Goal: Task Accomplishment & Management: Use online tool/utility

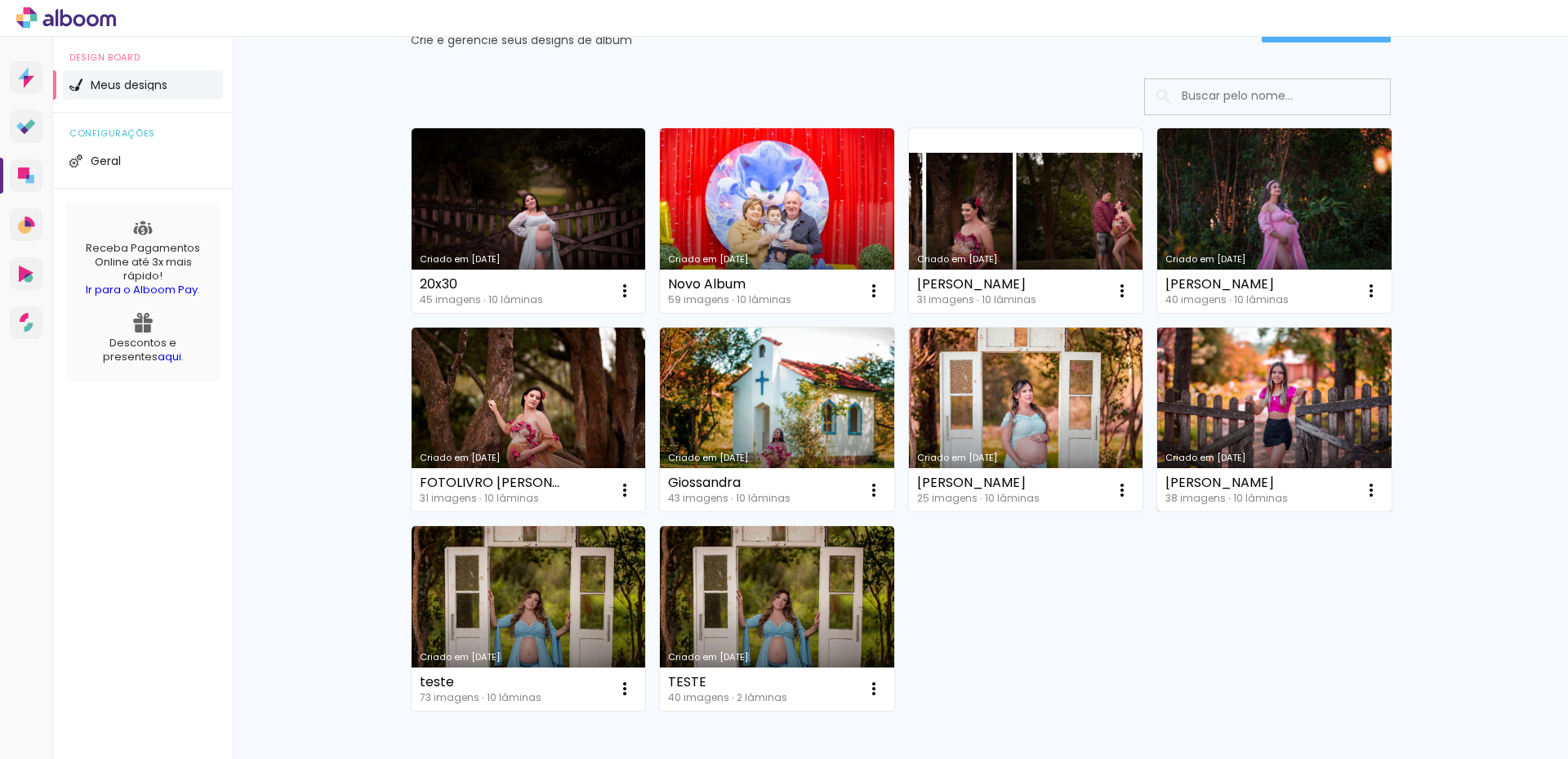
scroll to position [81, 0]
click at [1308, 397] on link "Criado em [DATE]" at bounding box center [1274, 418] width 234 height 185
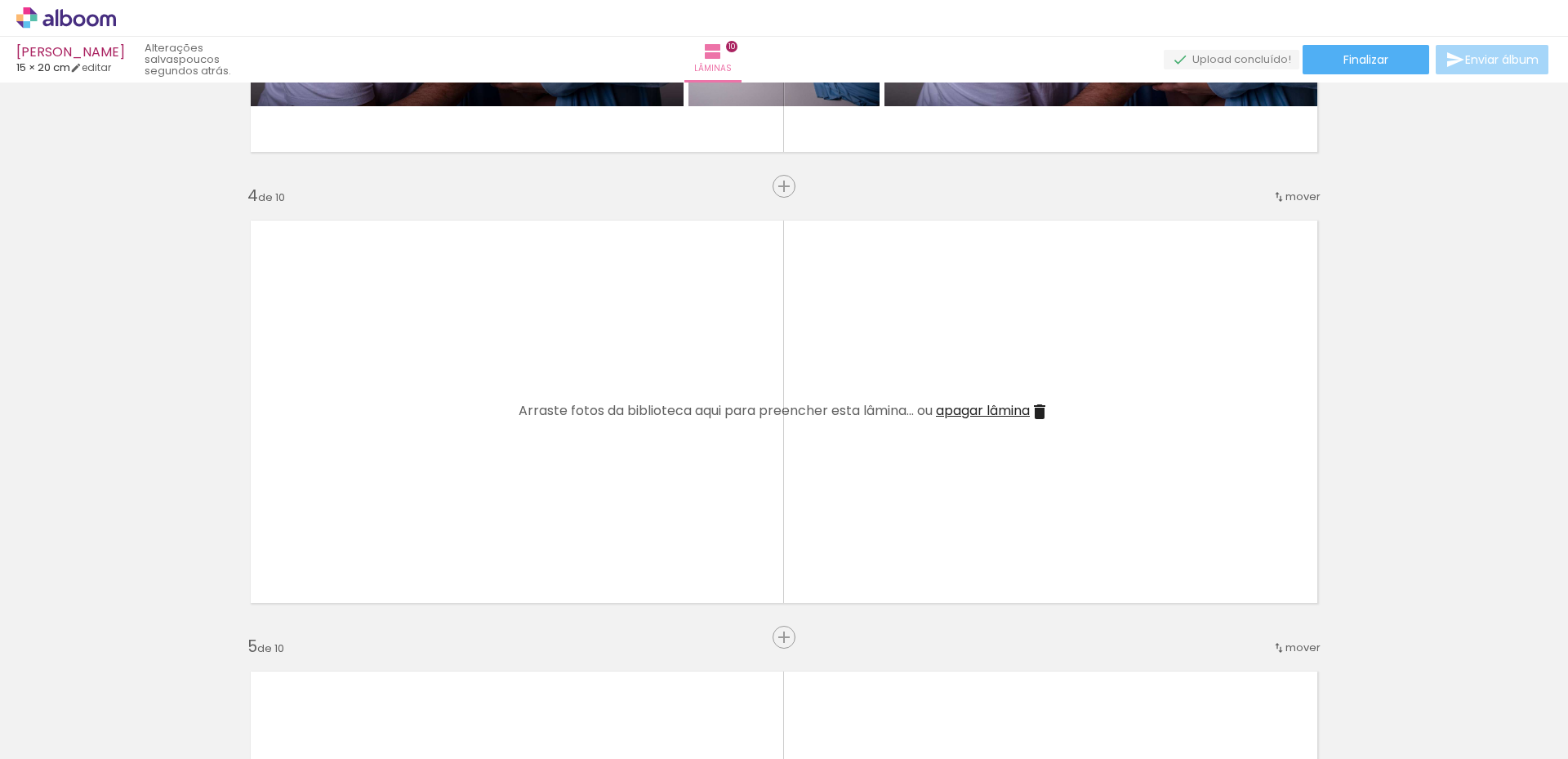
scroll to position [1439, 0]
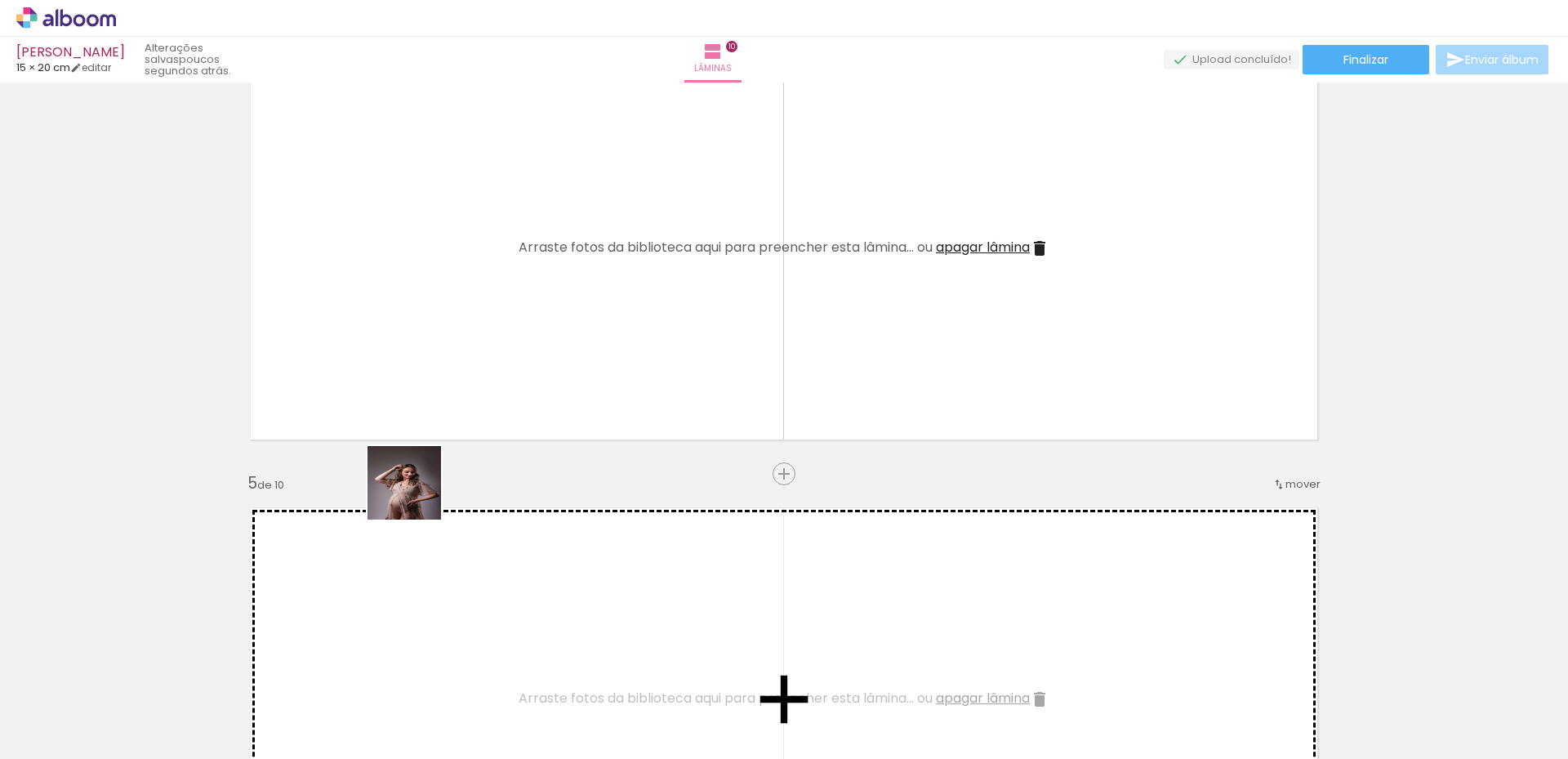
drag, startPoint x: 410, startPoint y: 706, endPoint x: 545, endPoint y: 607, distance: 167.4
click at [424, 417] on quentale-workspace at bounding box center [784, 379] width 1568 height 759
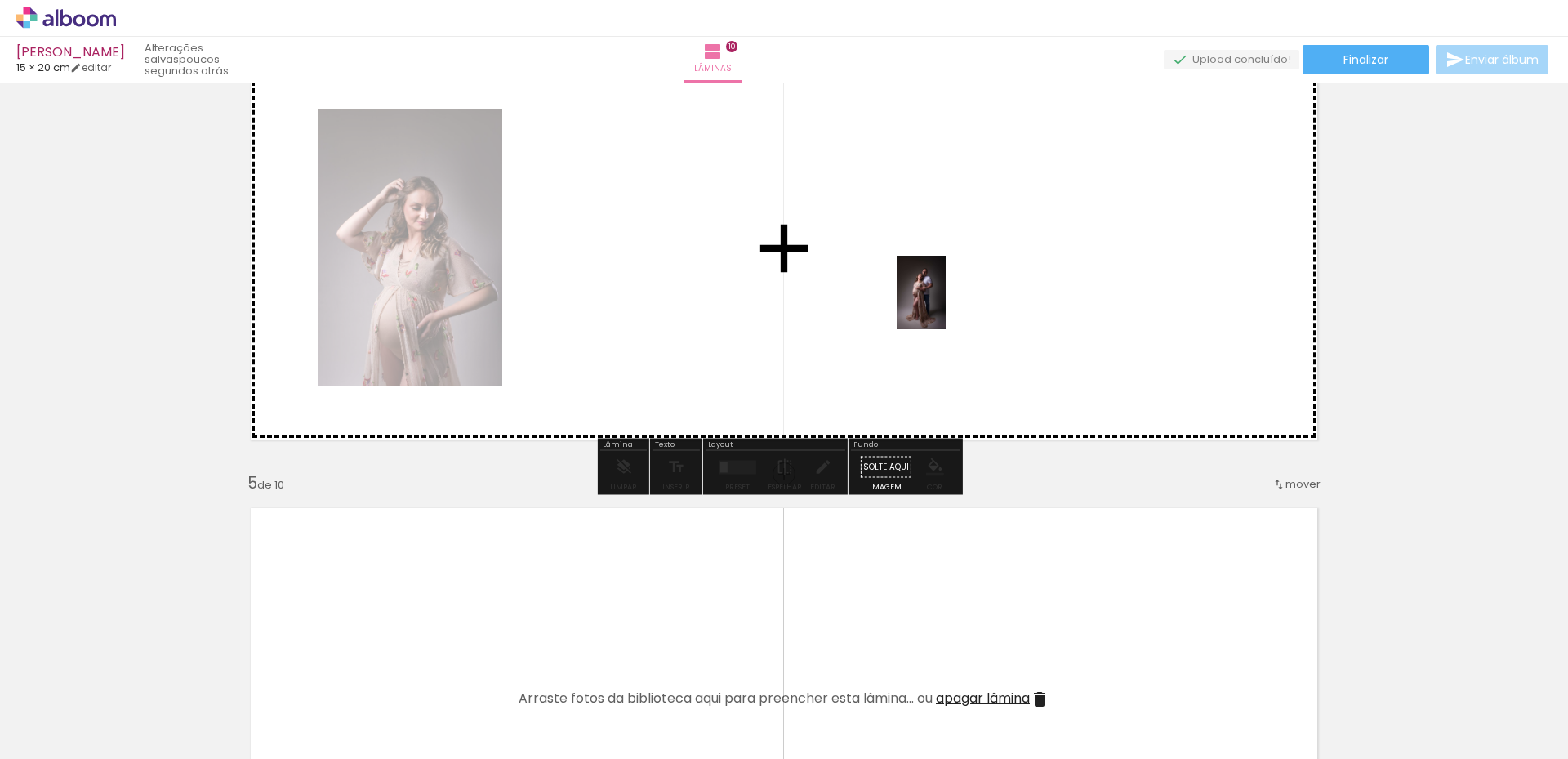
drag, startPoint x: 578, startPoint y: 692, endPoint x: 1064, endPoint y: 254, distance: 654.2
click at [1064, 254] on quentale-workspace at bounding box center [784, 379] width 1568 height 759
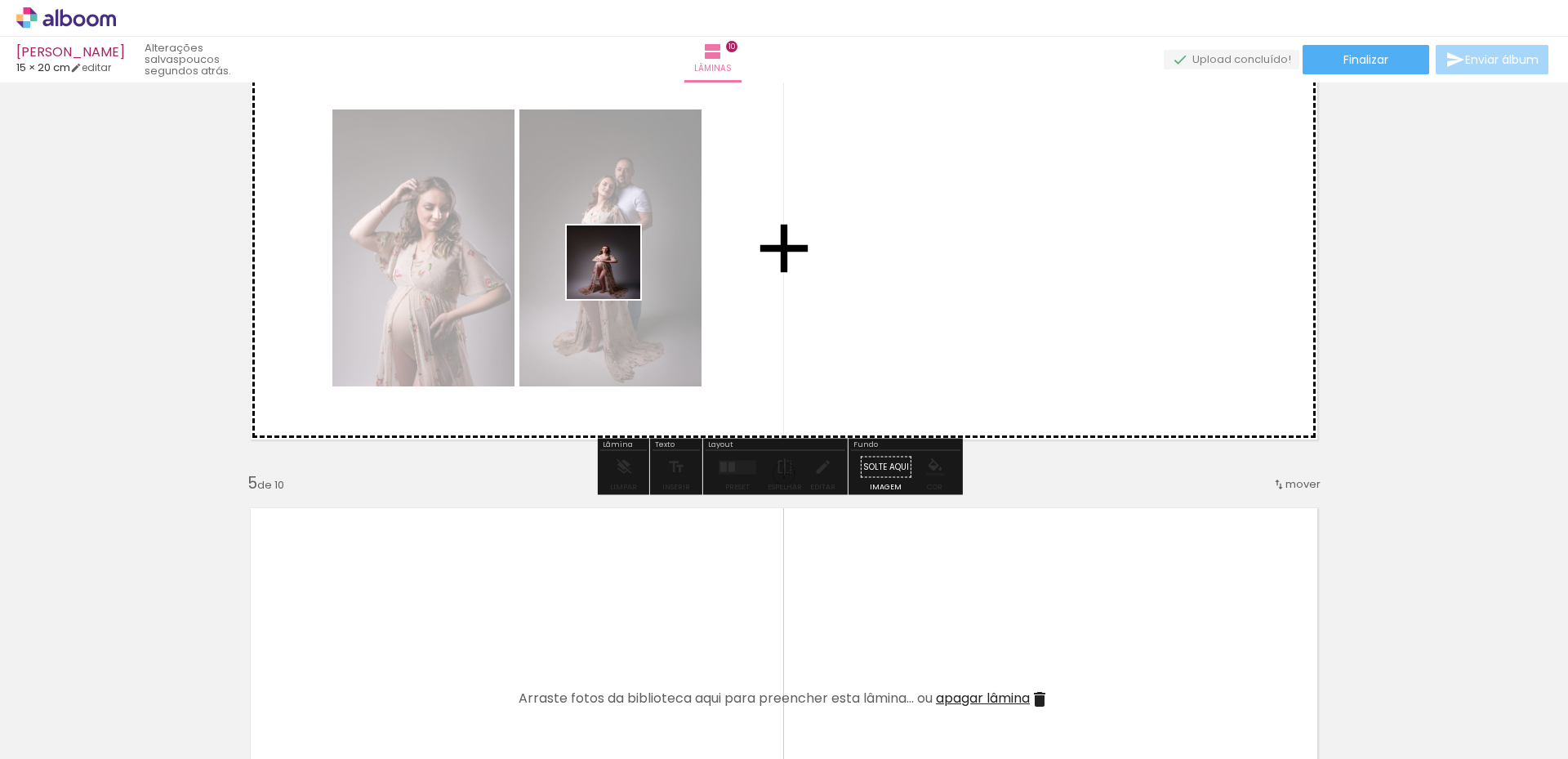
drag, startPoint x: 491, startPoint y: 709, endPoint x: 836, endPoint y: 729, distance: 345.6
click at [620, 264] on quentale-workspace at bounding box center [784, 379] width 1568 height 759
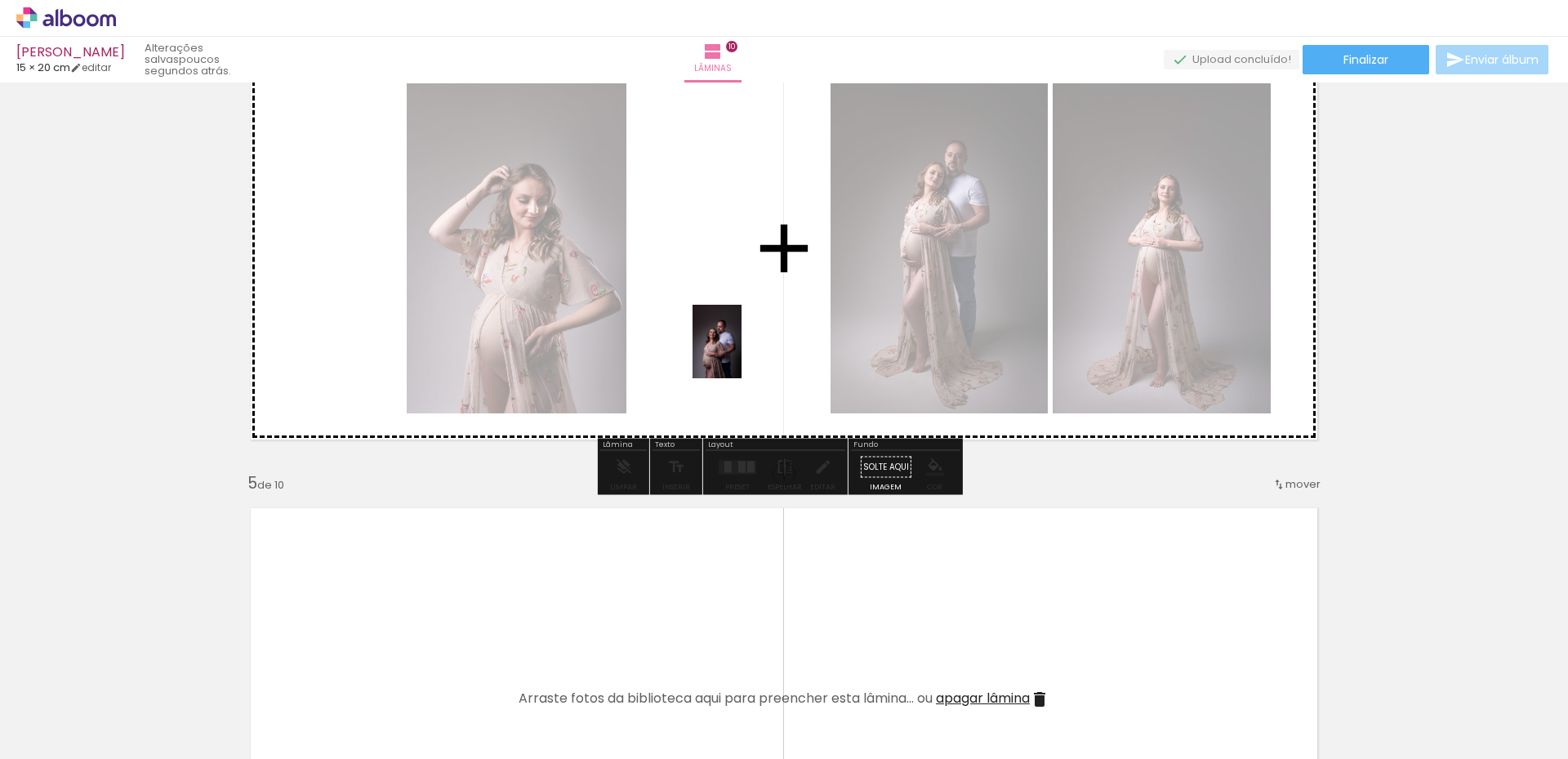
drag, startPoint x: 690, startPoint y: 722, endPoint x: 741, endPoint y: 354, distance: 371.5
click at [741, 354] on quentale-workspace at bounding box center [784, 379] width 1568 height 759
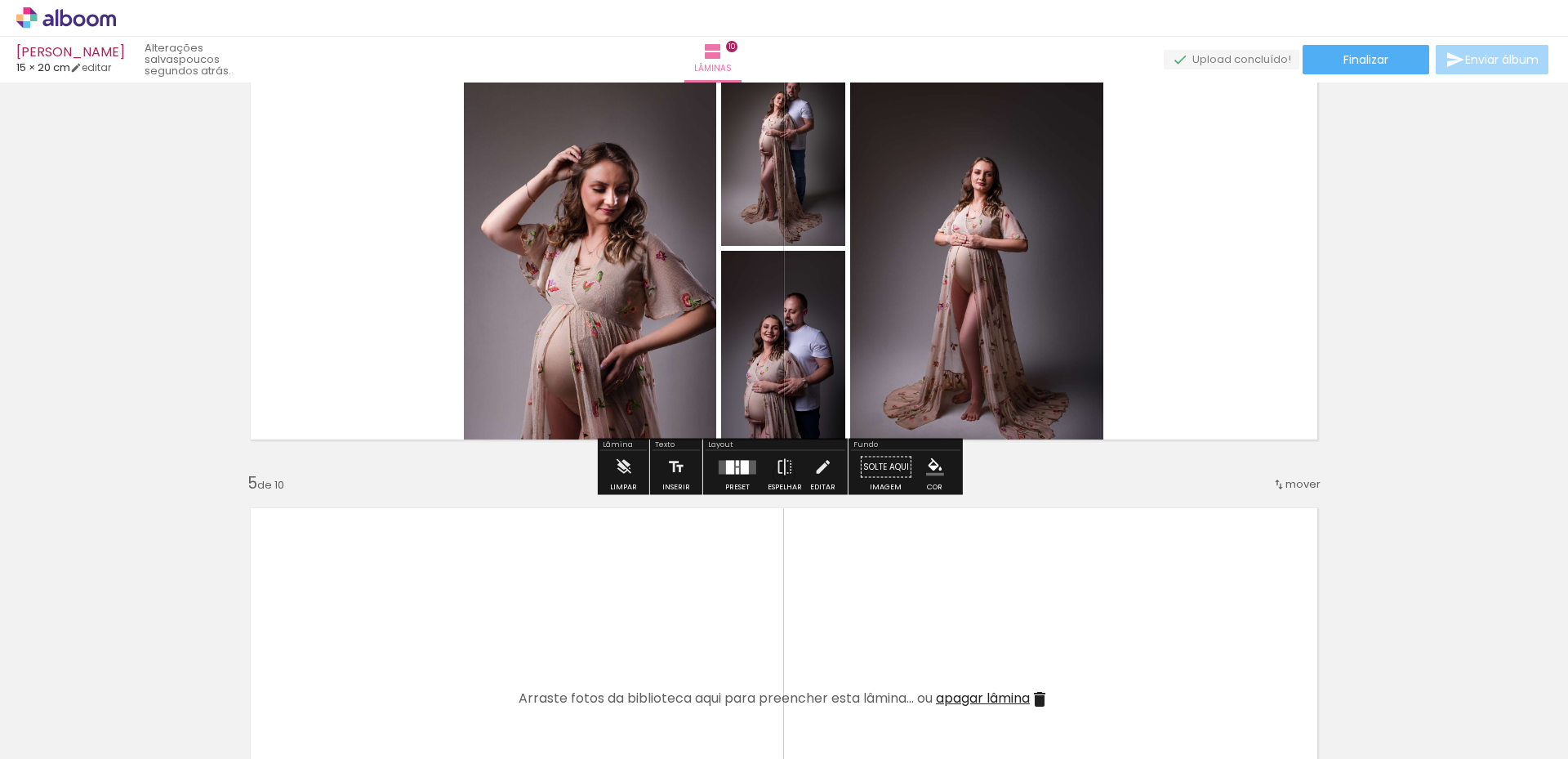
click at [734, 453] on div at bounding box center [737, 467] width 44 height 32
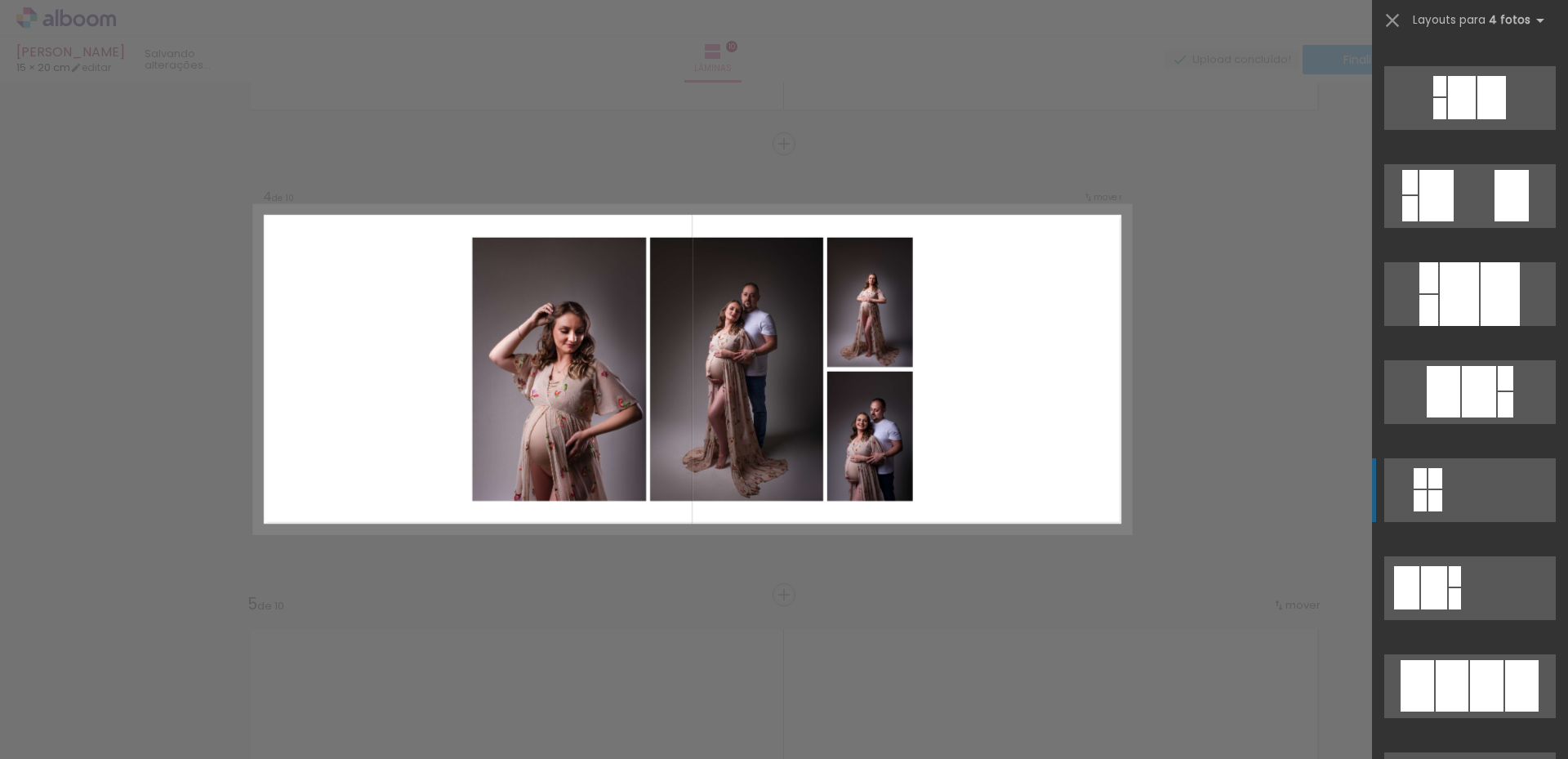
scroll to position [980, 0]
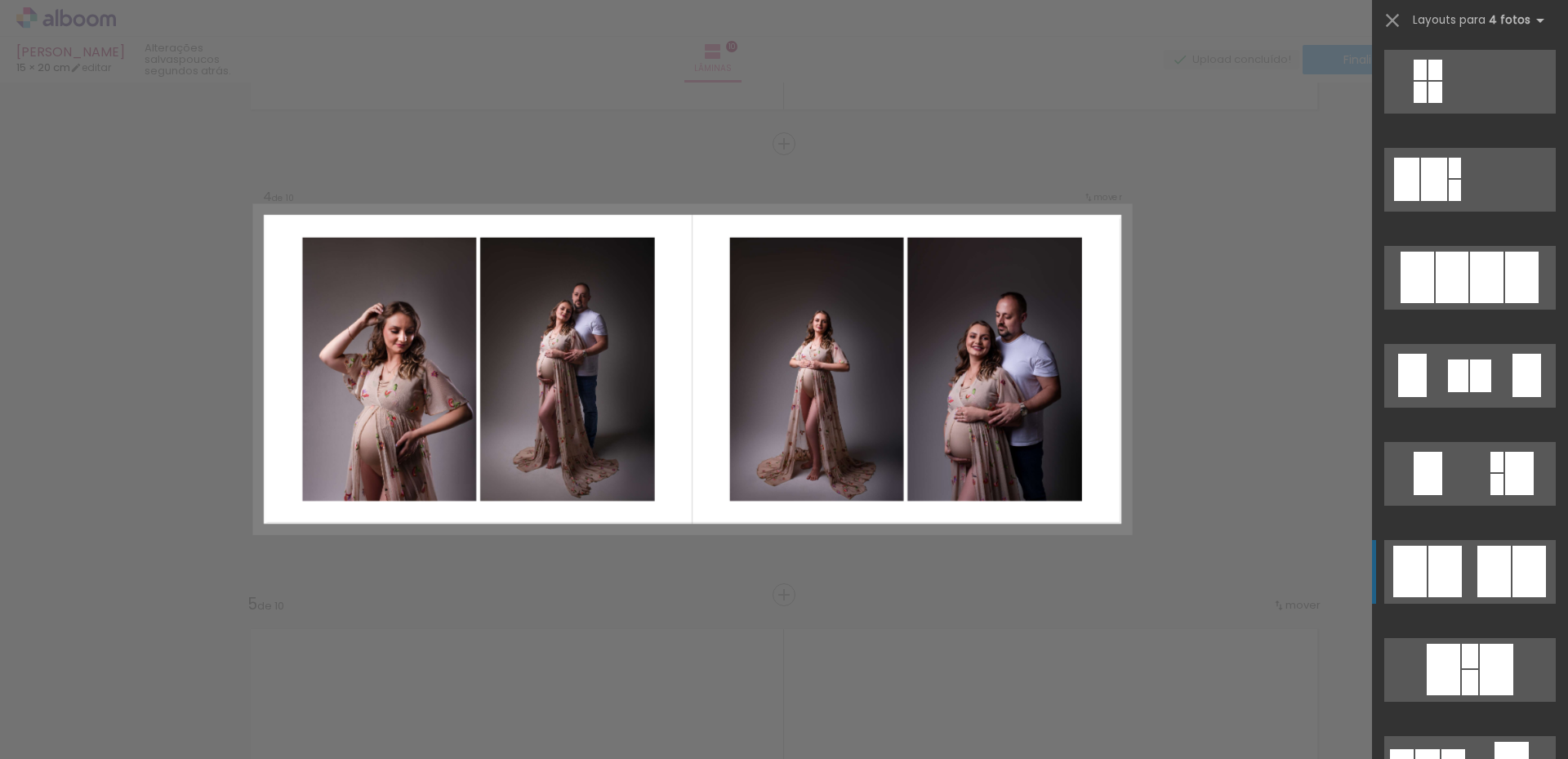
click at [1495, 556] on div at bounding box center [1494, 571] width 33 height 52
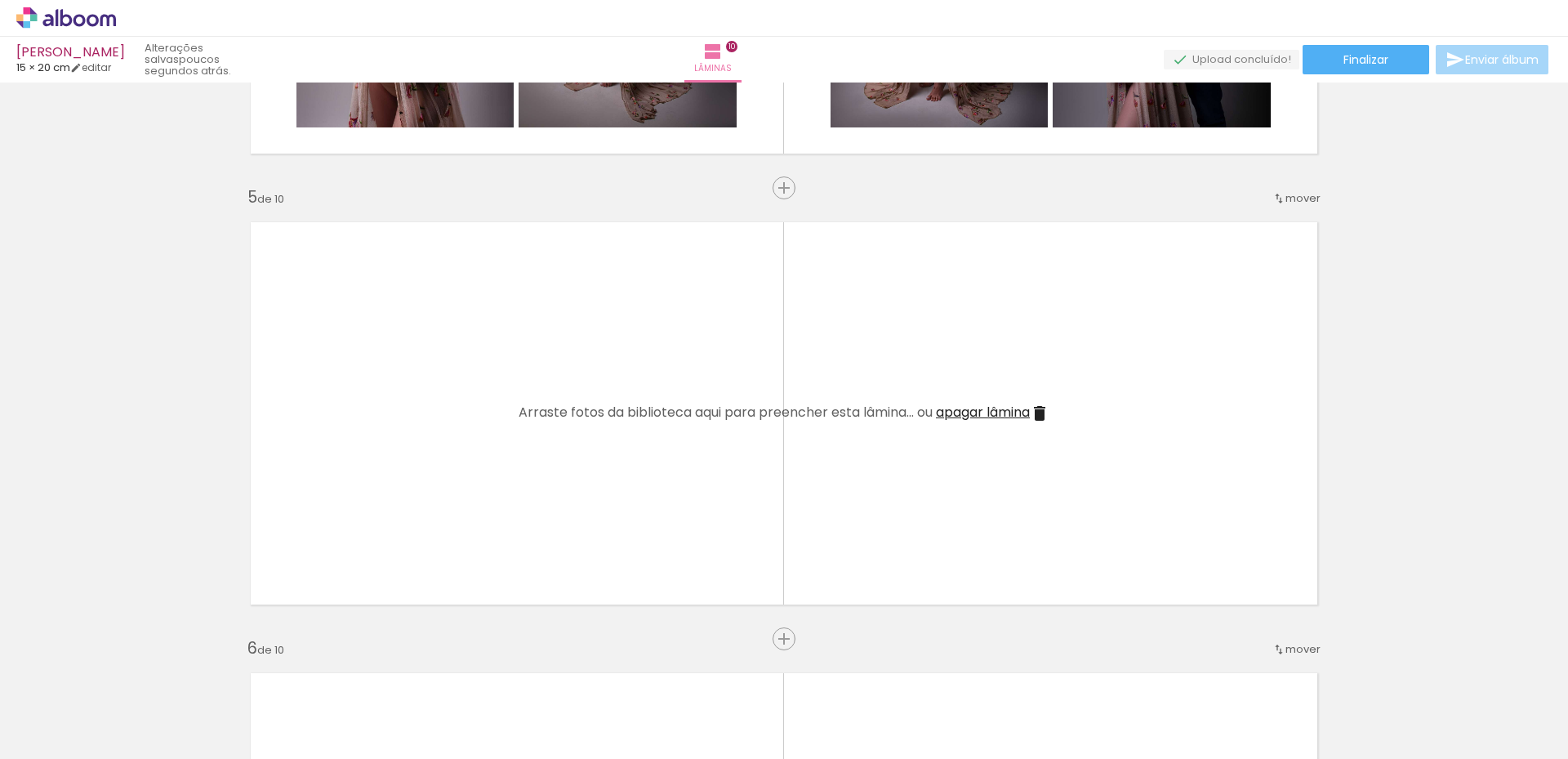
scroll to position [1727, 0]
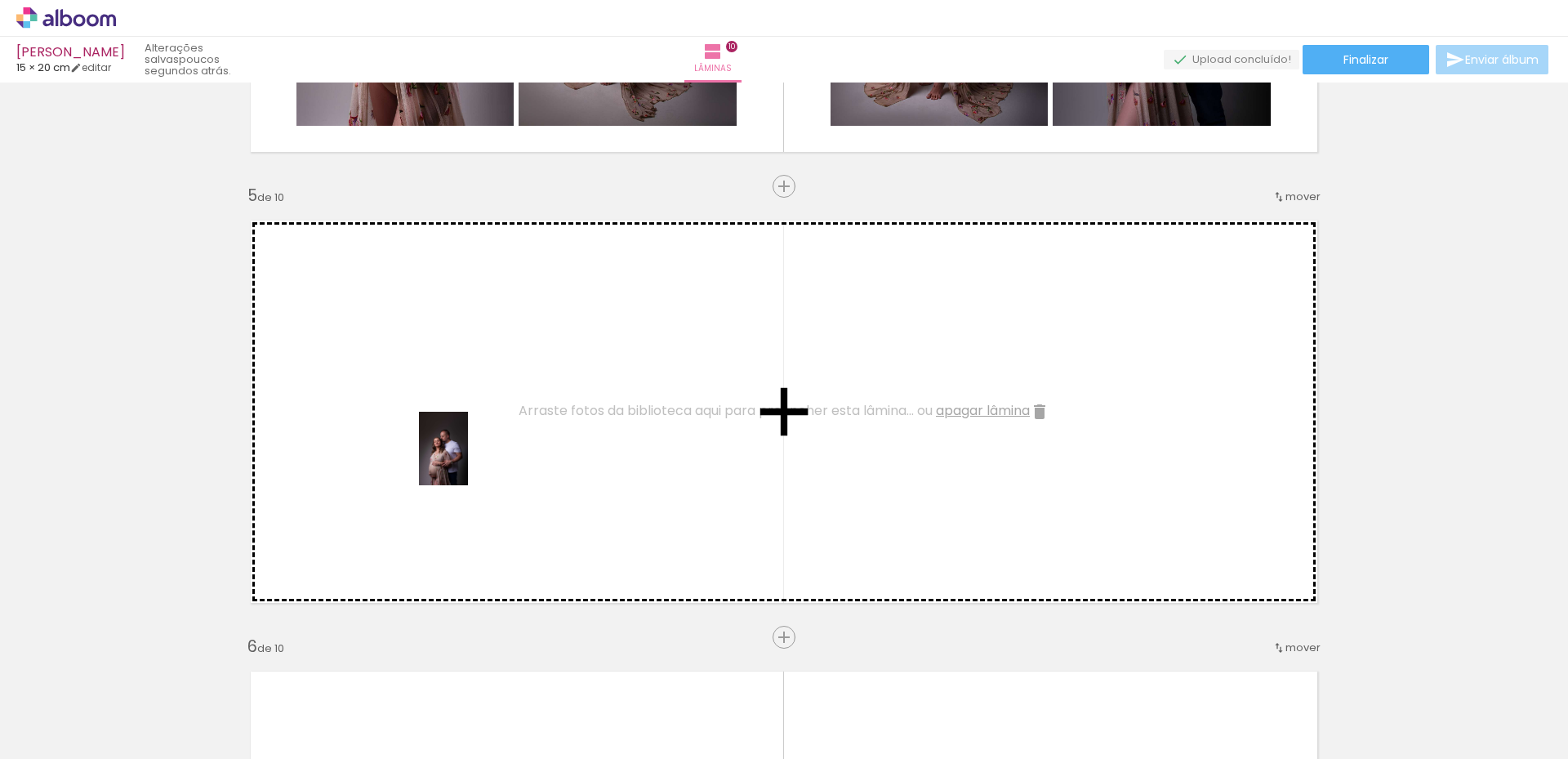
drag, startPoint x: 774, startPoint y: 701, endPoint x: 468, endPoint y: 460, distance: 389.5
click at [468, 460] on quentale-workspace at bounding box center [784, 379] width 1568 height 759
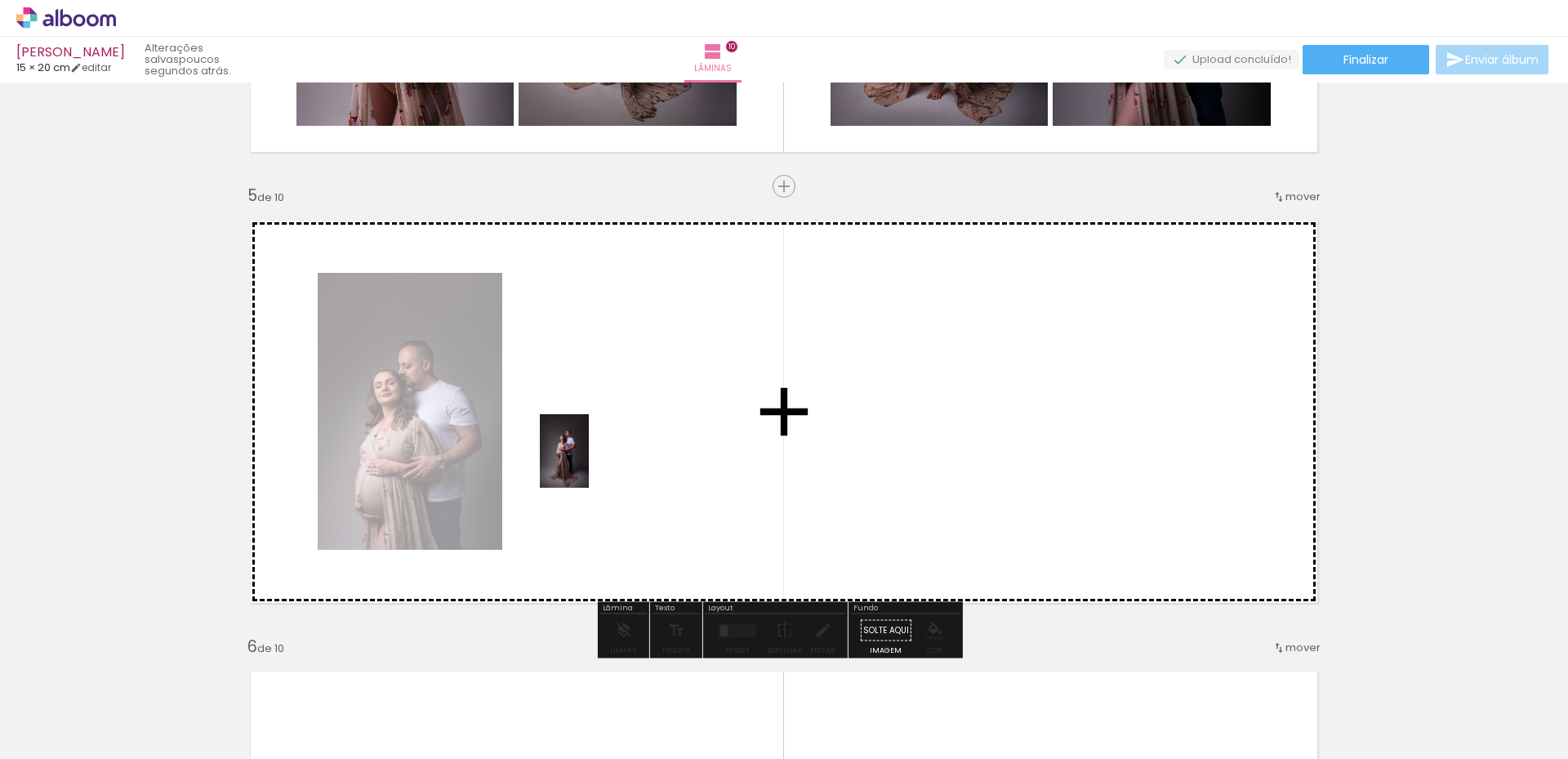
drag, startPoint x: 875, startPoint y: 719, endPoint x: 589, endPoint y: 463, distance: 383.8
click at [589, 463] on quentale-workspace at bounding box center [784, 379] width 1568 height 759
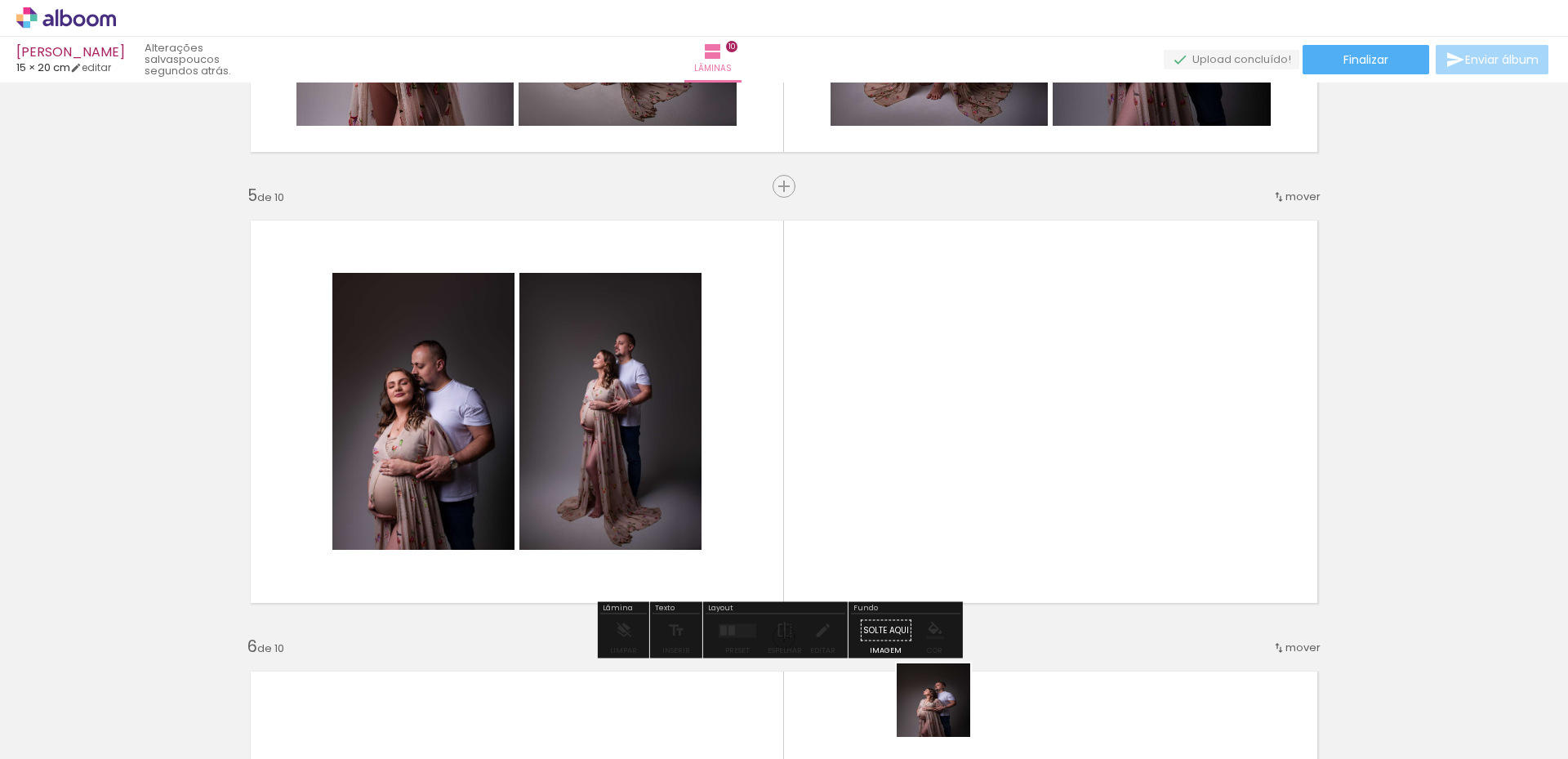
drag, startPoint x: 946, startPoint y: 713, endPoint x: 956, endPoint y: 749, distance: 37.4
click at [770, 476] on quentale-workspace at bounding box center [784, 379] width 1568 height 759
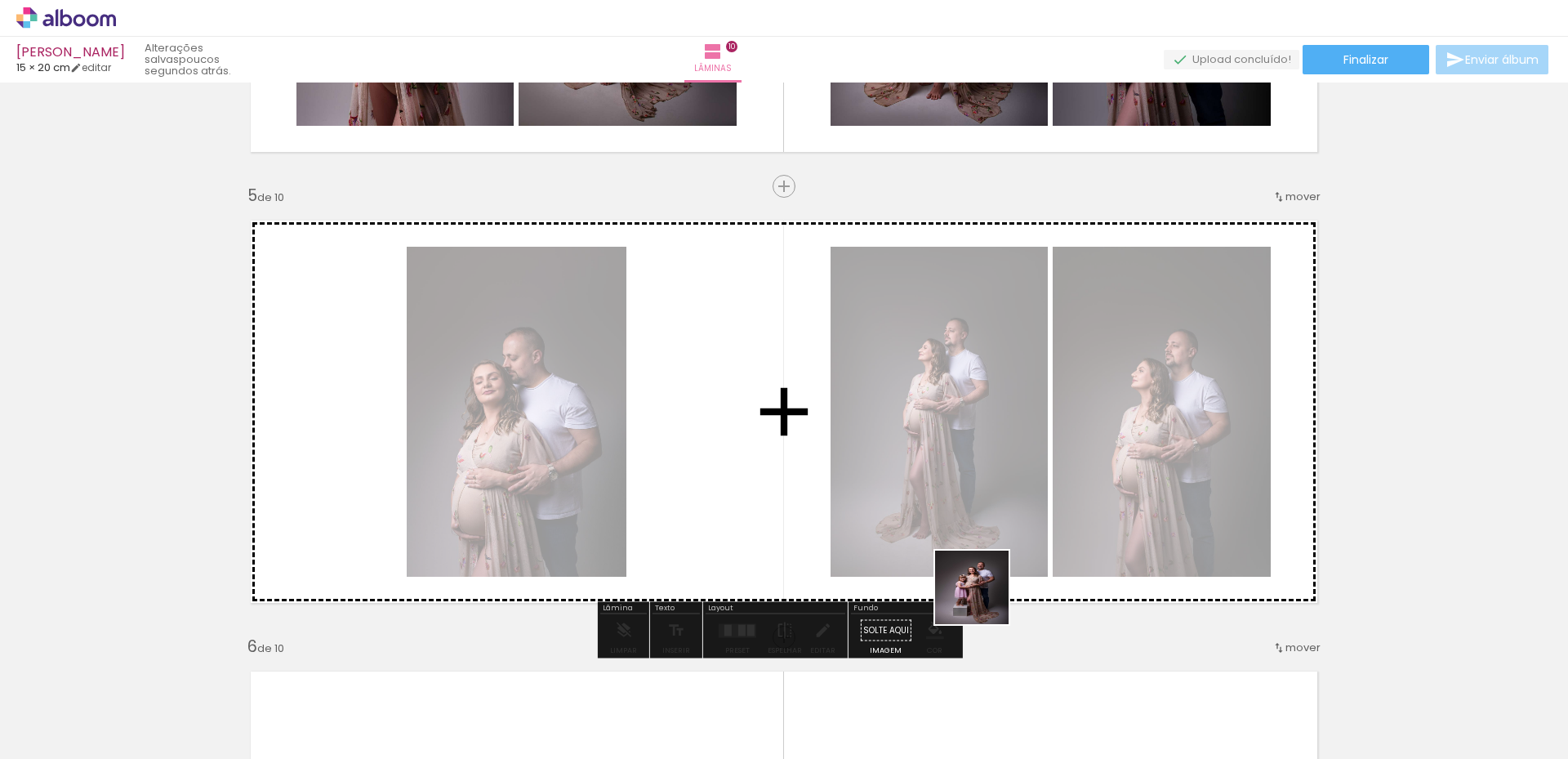
drag, startPoint x: 1041, startPoint y: 727, endPoint x: 1054, endPoint y: 739, distance: 17.7
click at [942, 481] on quentale-workspace at bounding box center [784, 379] width 1568 height 759
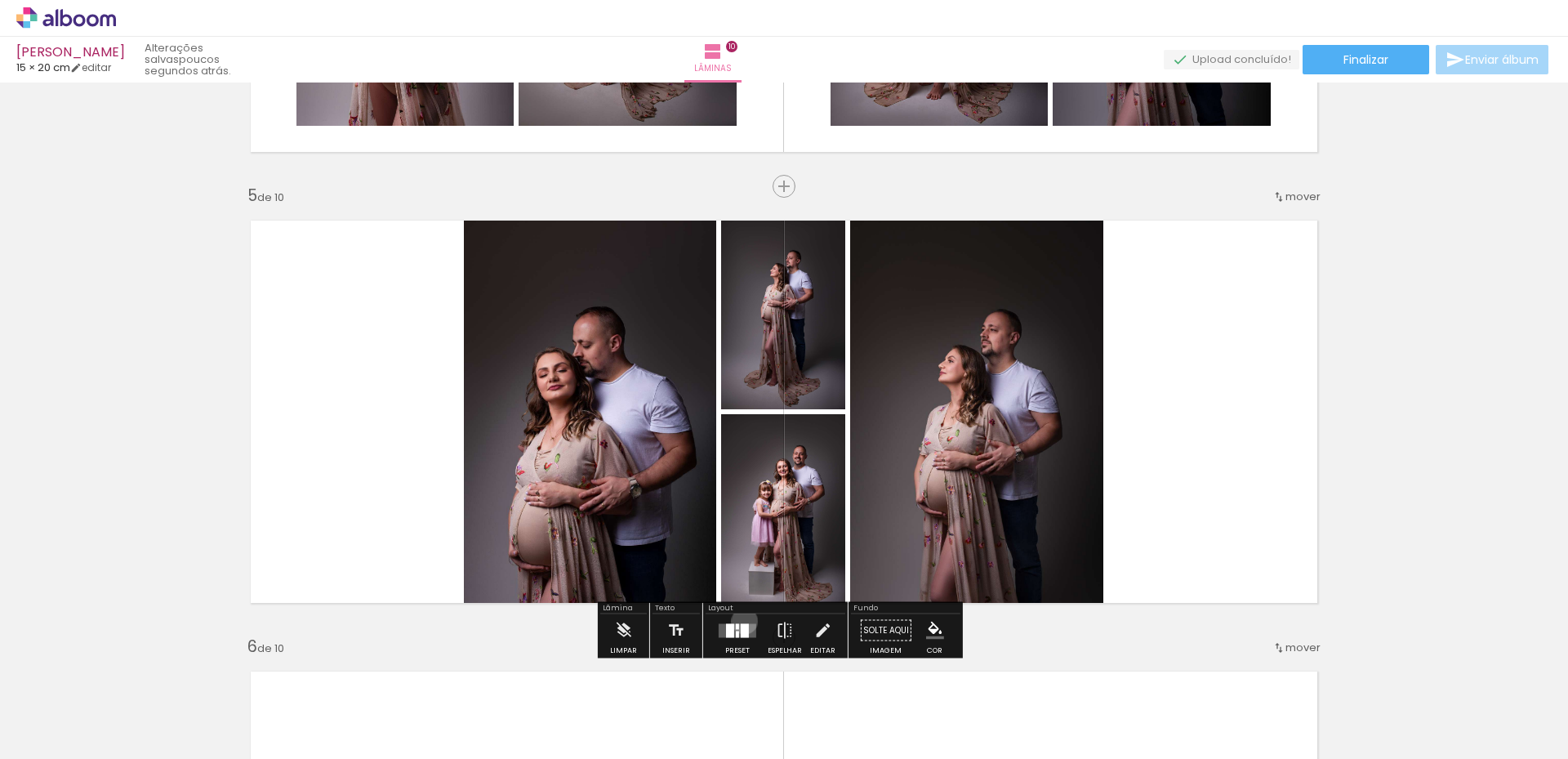
drag, startPoint x: 740, startPoint y: 621, endPoint x: 1452, endPoint y: 622, distance: 712.0
click at [742, 621] on div at bounding box center [737, 630] width 44 height 32
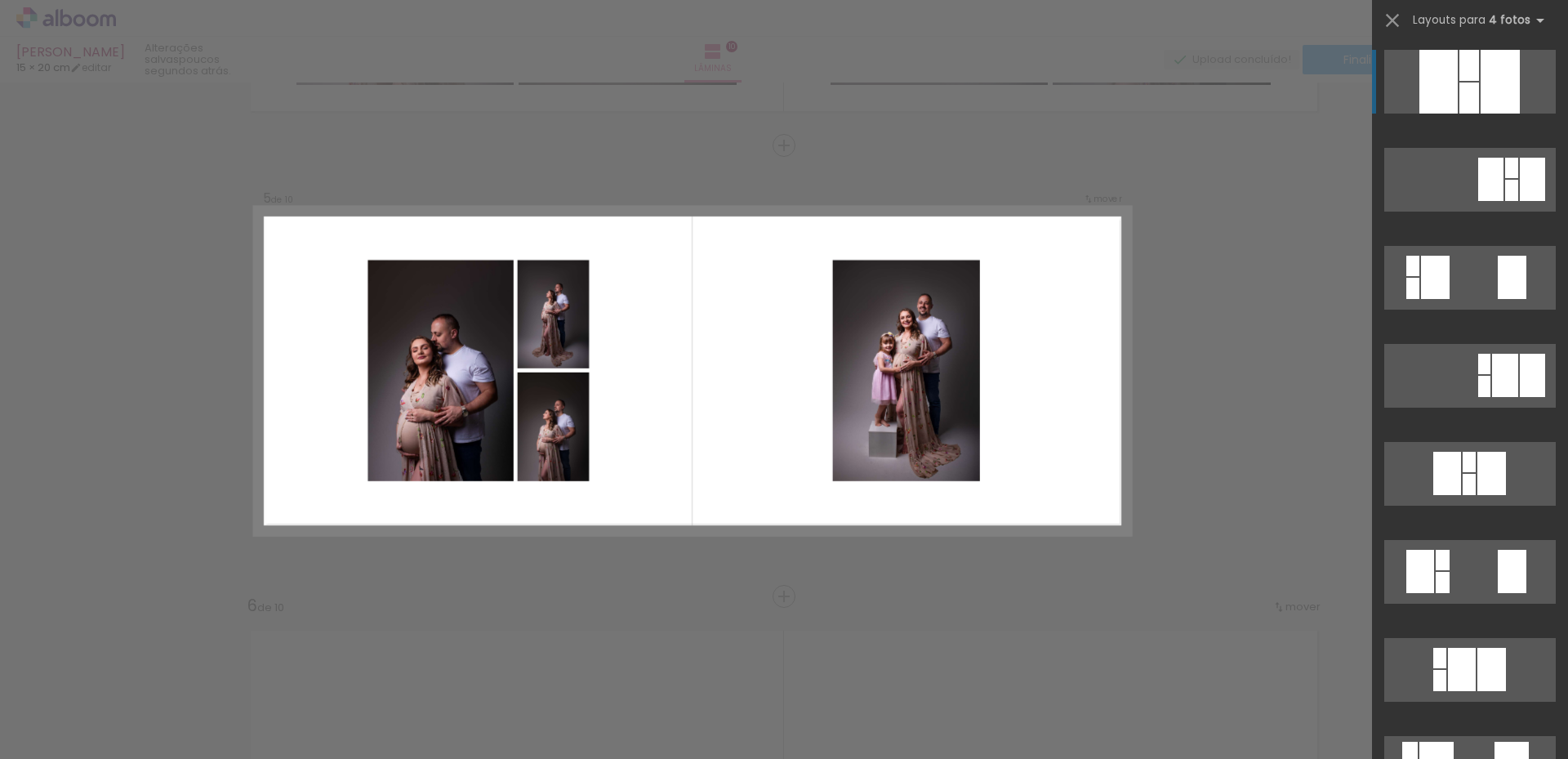
scroll to position [1769, 0]
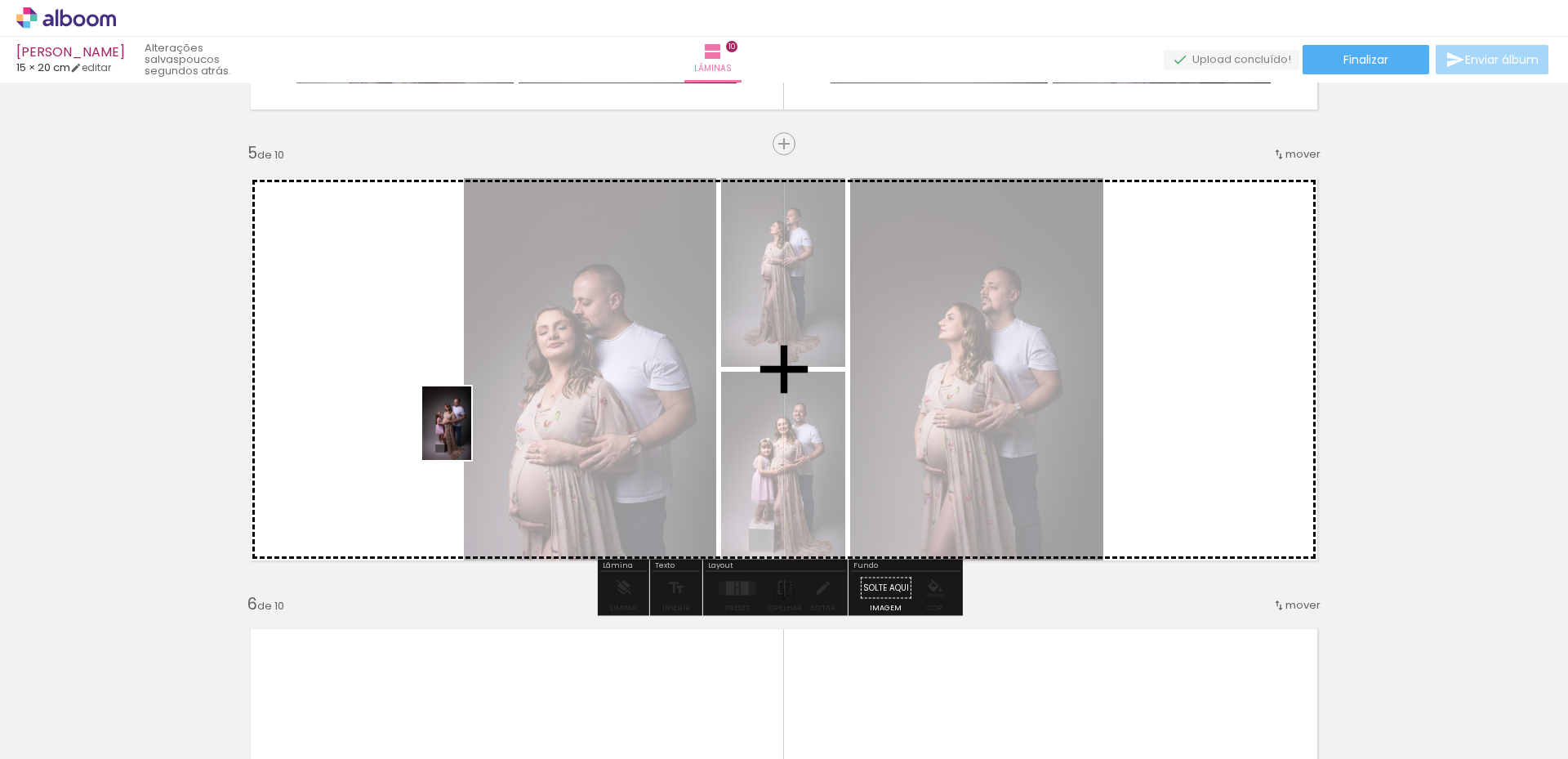
drag, startPoint x: 1141, startPoint y: 706, endPoint x: 528, endPoint y: 470, distance: 656.9
click at [470, 434] on quentale-workspace at bounding box center [784, 379] width 1568 height 759
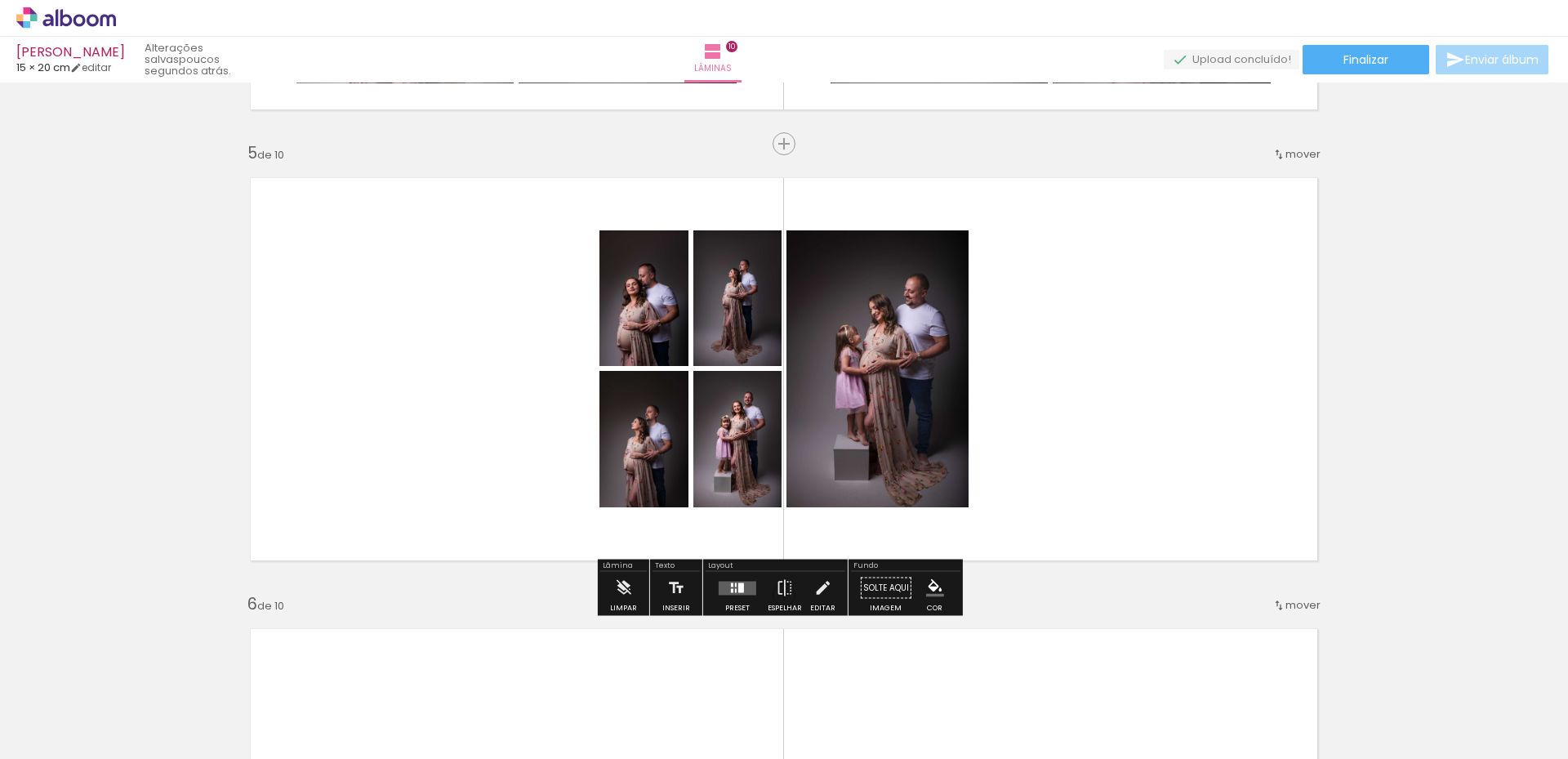
click at [726, 590] on quentale-layouter at bounding box center [737, 587] width 38 height 14
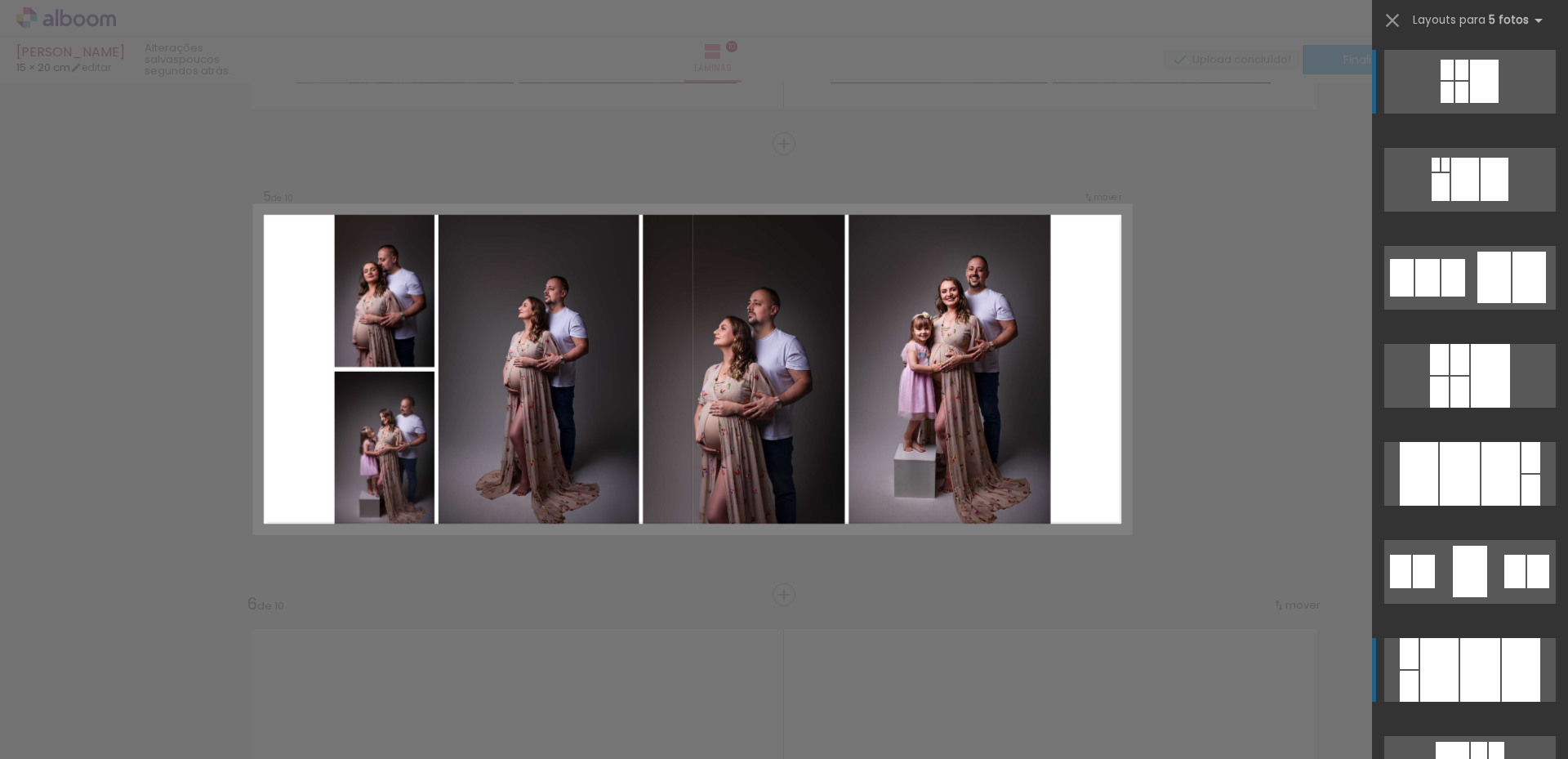
click at [1462, 671] on div at bounding box center [1480, 670] width 40 height 64
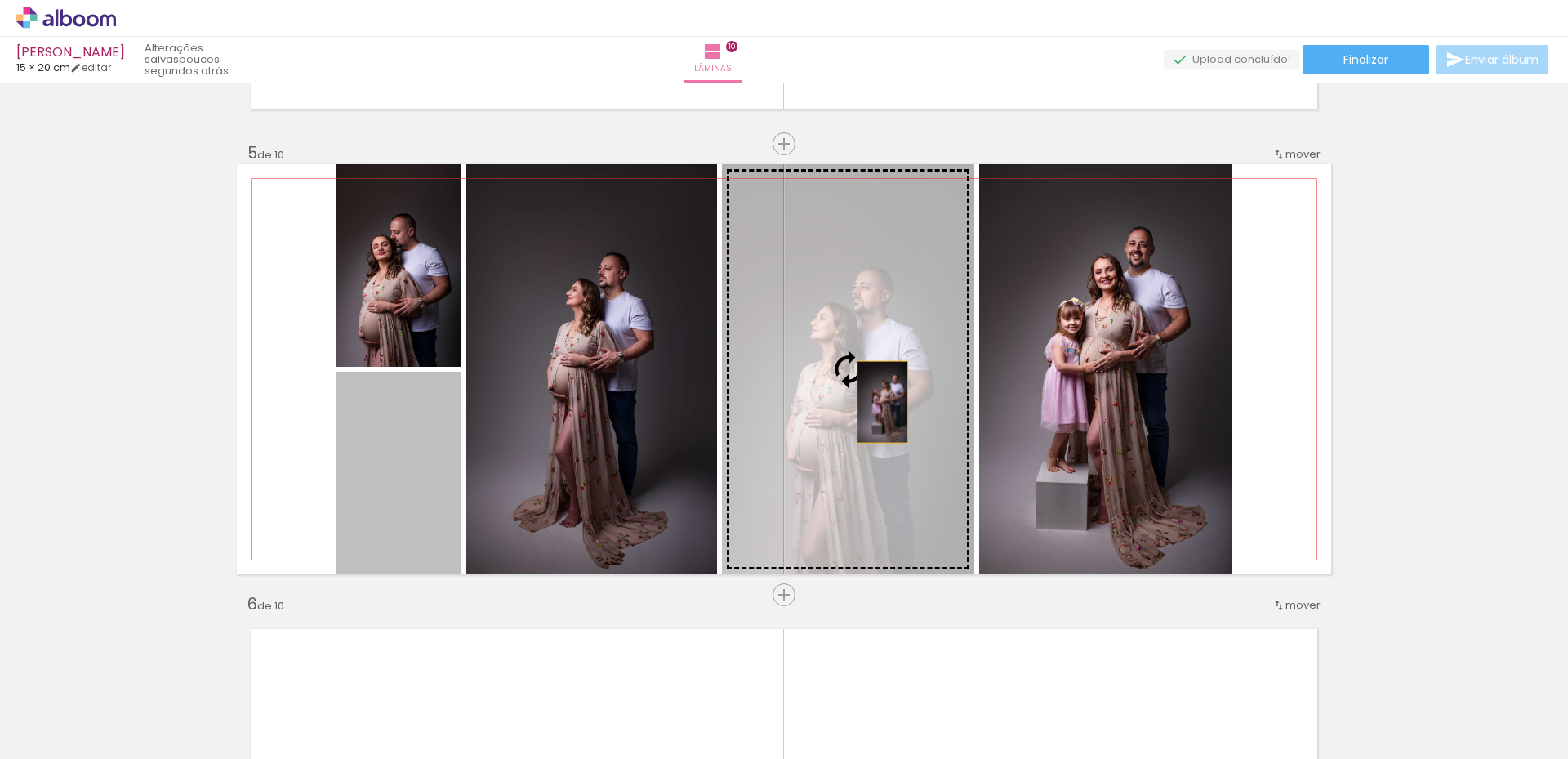
drag, startPoint x: 382, startPoint y: 454, endPoint x: 869, endPoint y: 402, distance: 489.8
click at [0, 0] on slot at bounding box center [0, 0] width 0 height 0
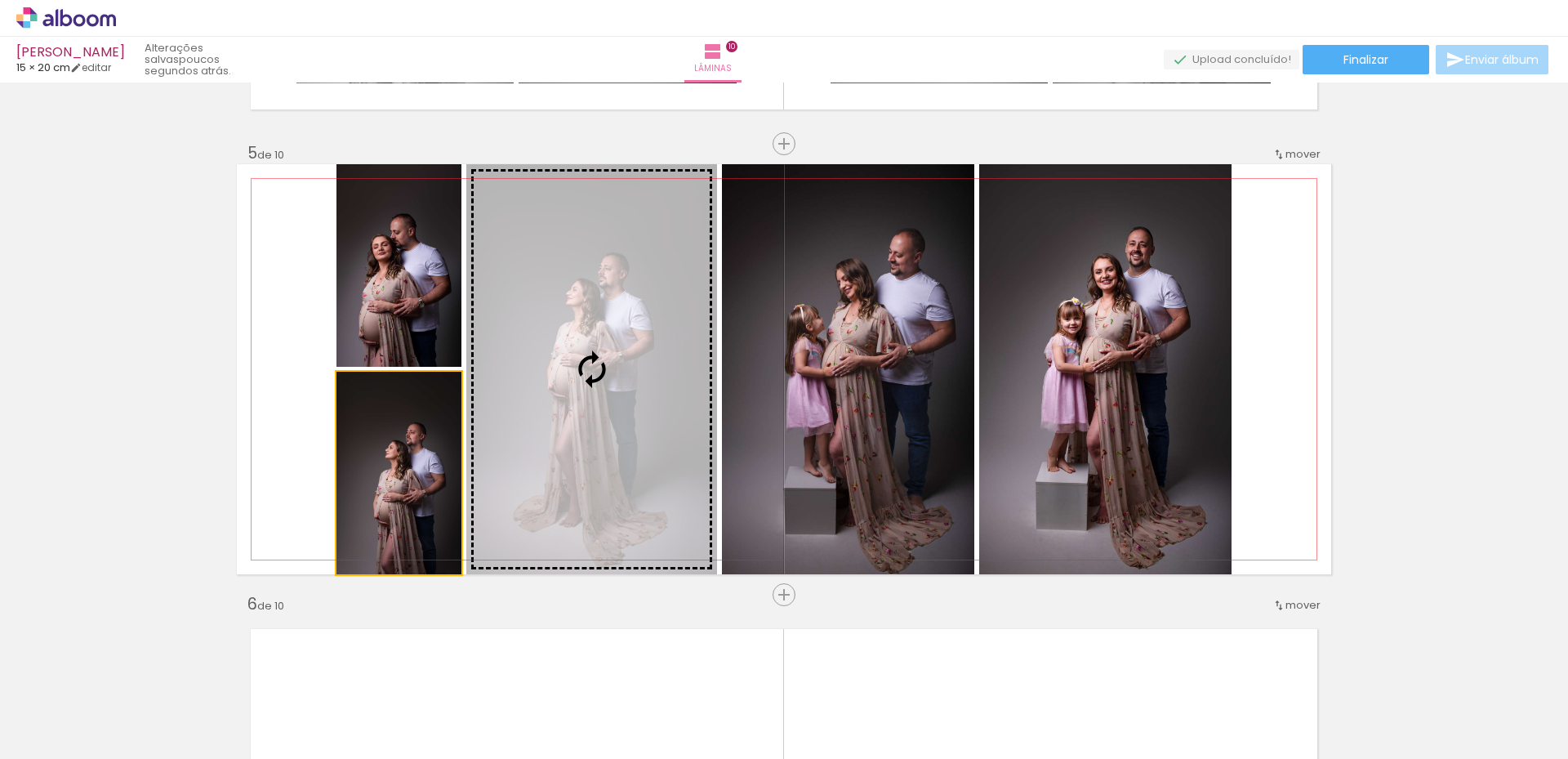
drag, startPoint x: 478, startPoint y: 434, endPoint x: 545, endPoint y: 380, distance: 86.1
click at [0, 0] on slot at bounding box center [0, 0] width 0 height 0
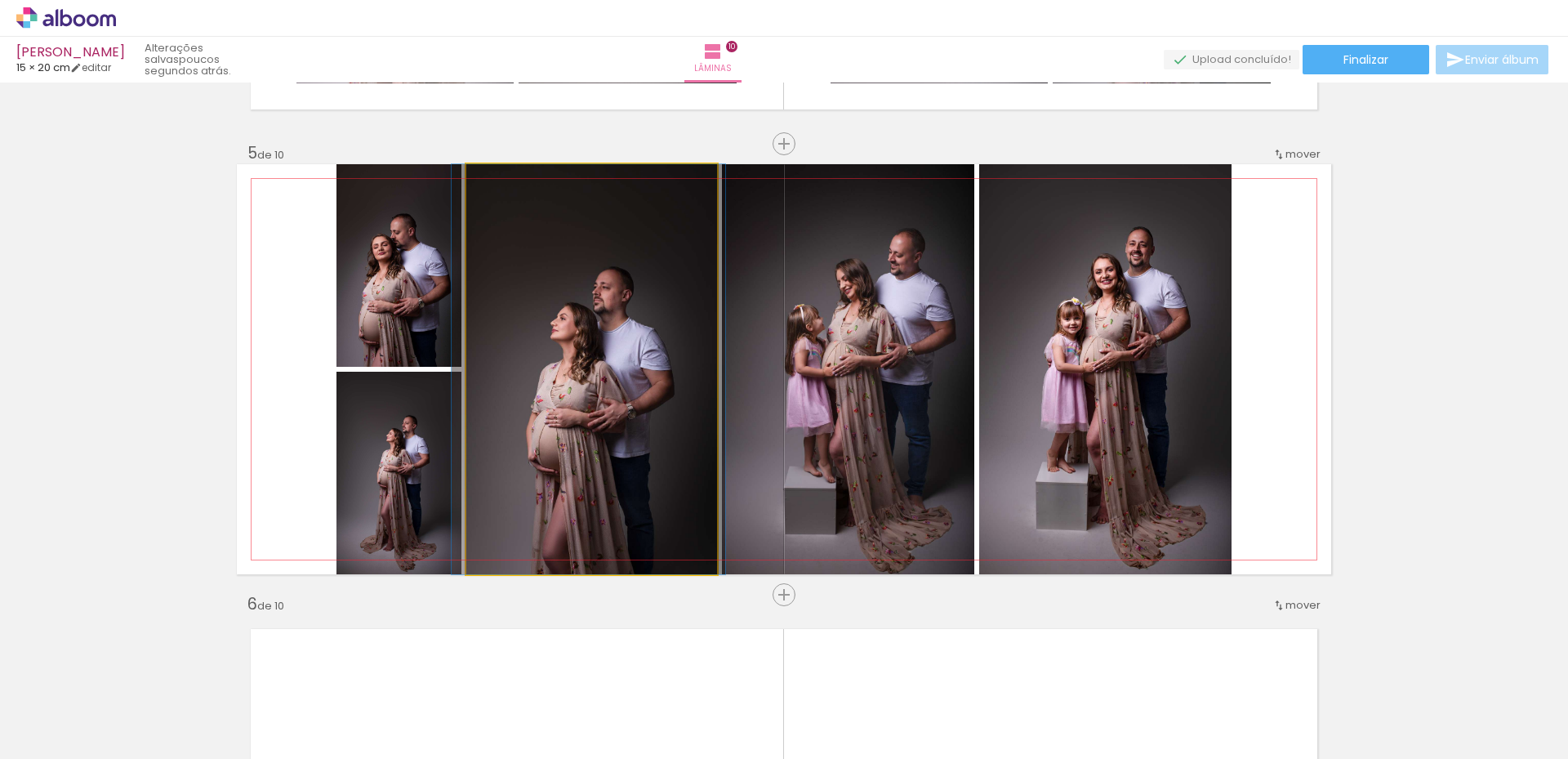
drag, startPoint x: 628, startPoint y: 396, endPoint x: 625, endPoint y: 352, distance: 44.1
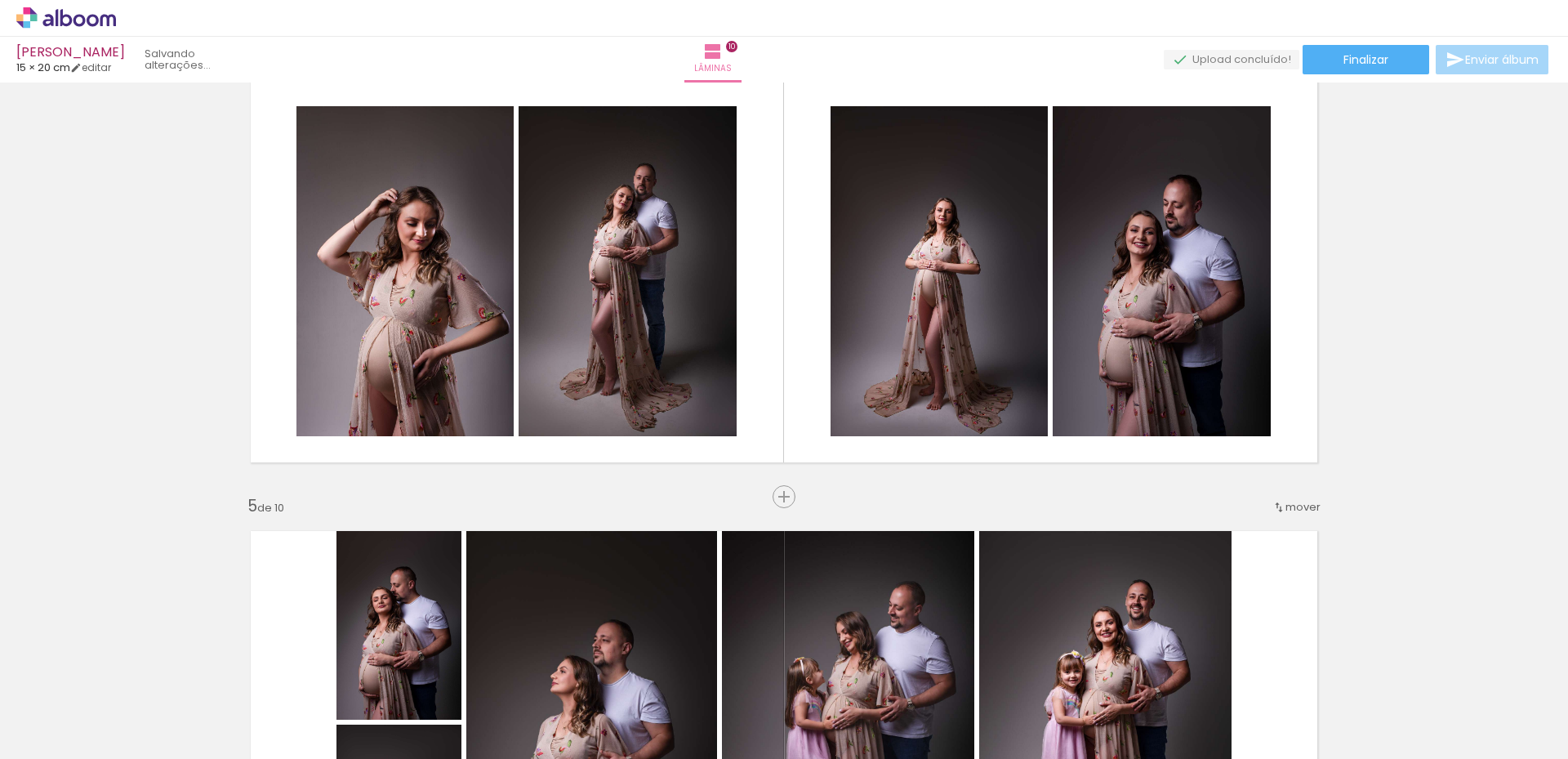
scroll to position [1361, 0]
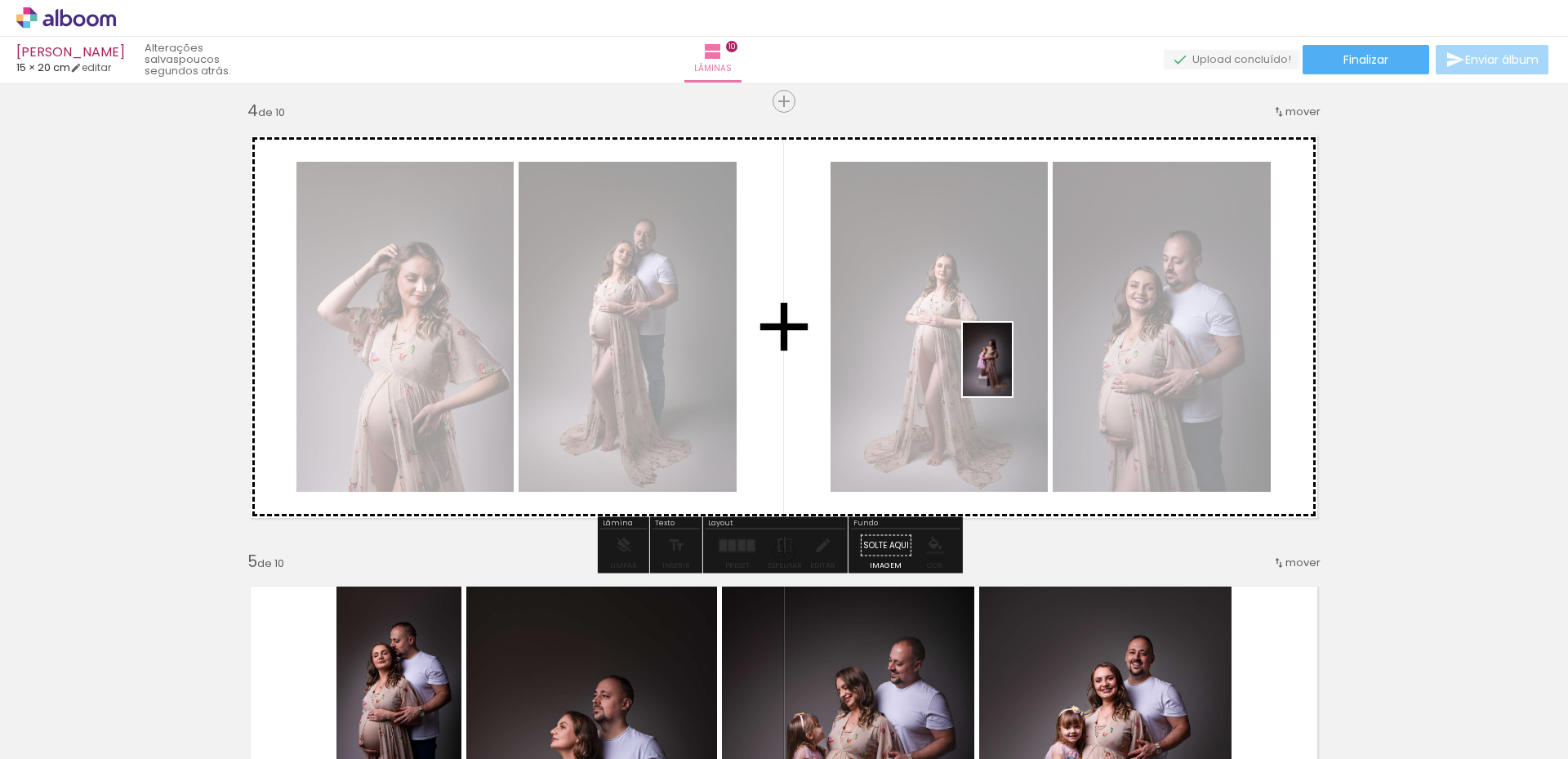
drag, startPoint x: 1233, startPoint y: 708, endPoint x: 1012, endPoint y: 372, distance: 402.2
click at [1012, 372] on quentale-workspace at bounding box center [784, 379] width 1568 height 759
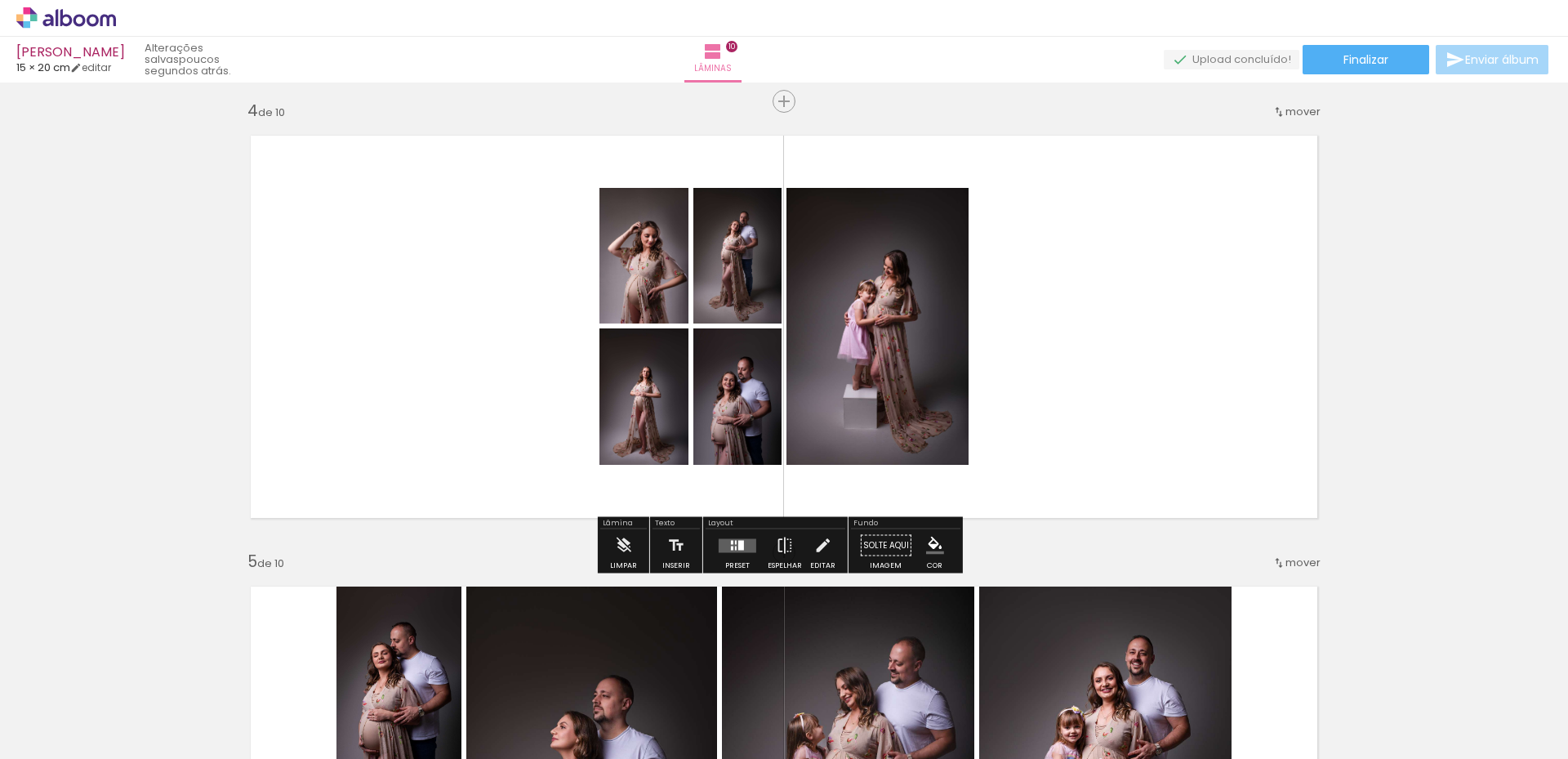
click at [735, 540] on div at bounding box center [736, 542] width 2 height 4
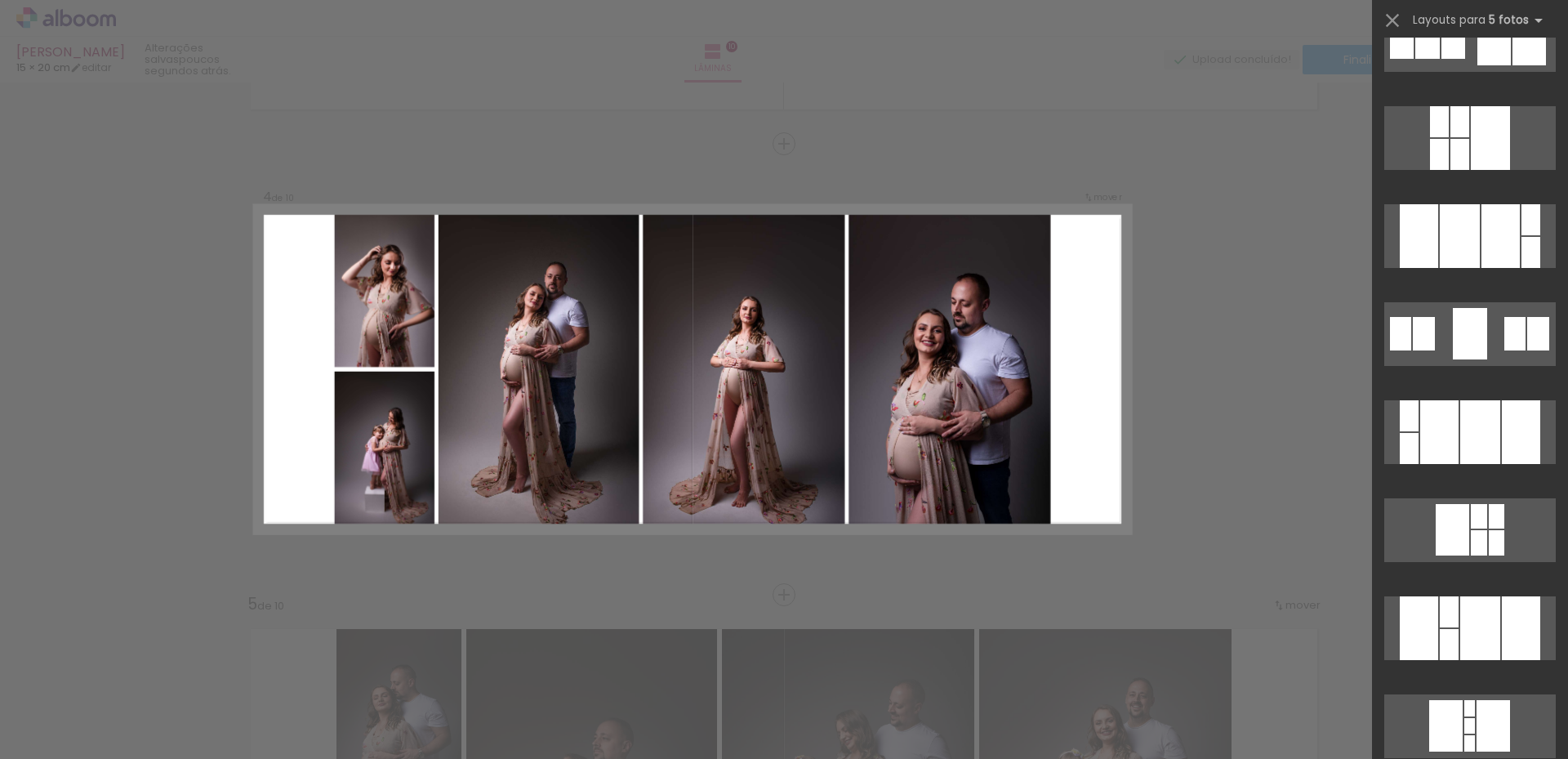
scroll to position [409, 0]
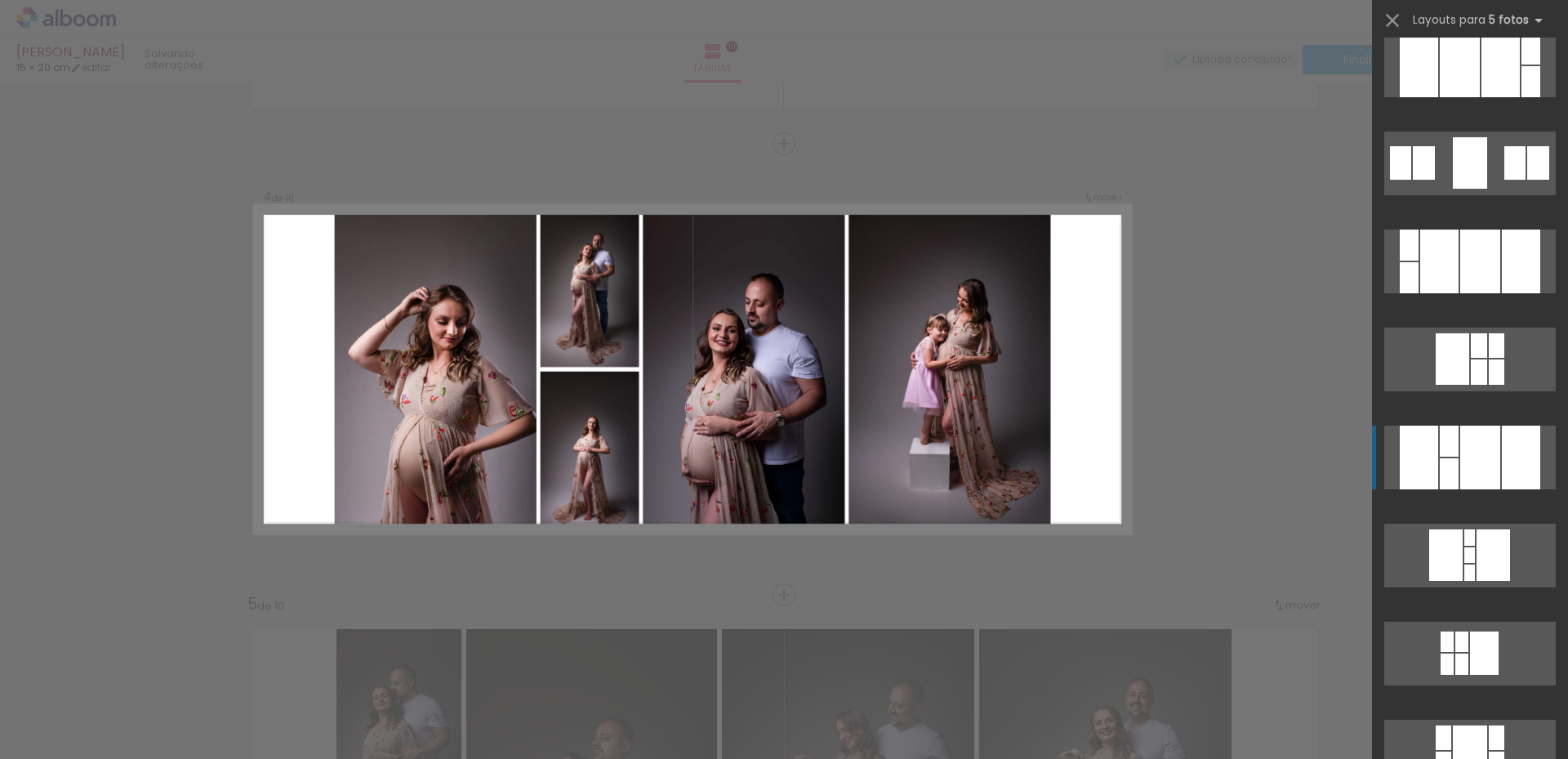
click at [1448, 480] on div at bounding box center [1448, 474] width 18 height 31
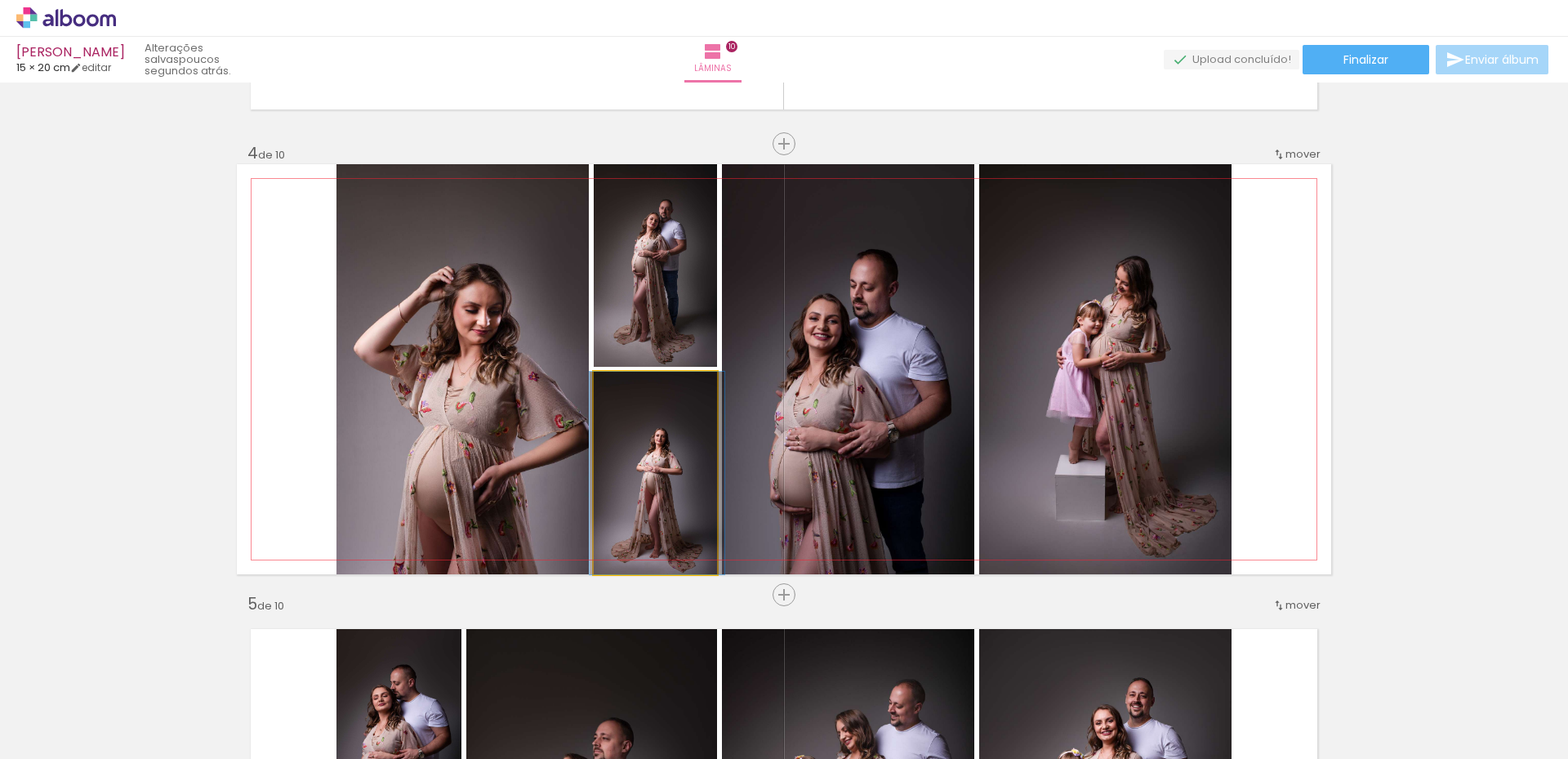
drag, startPoint x: 640, startPoint y: 465, endPoint x: 641, endPoint y: 457, distance: 8.1
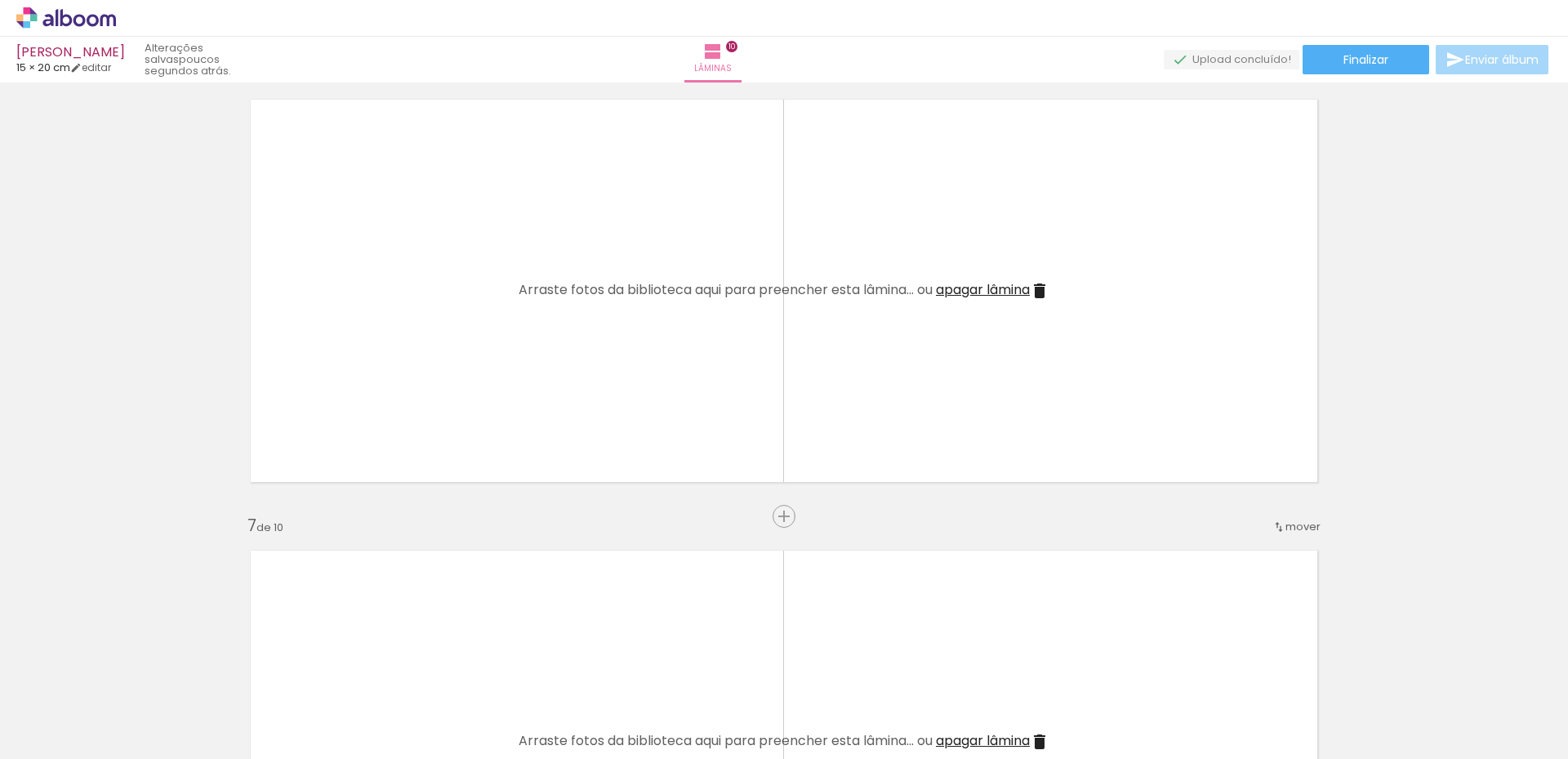
scroll to position [0, 1796]
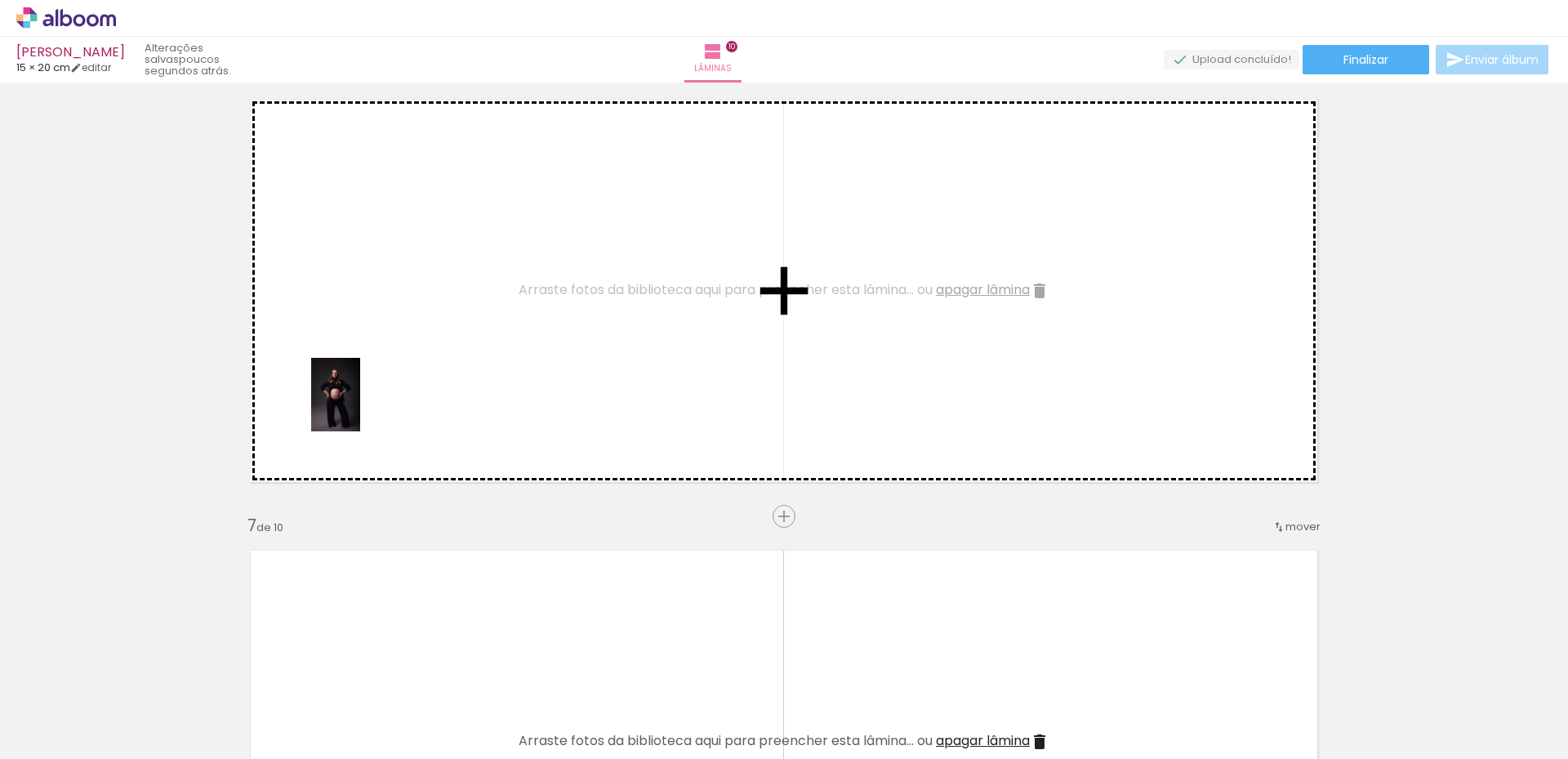
drag, startPoint x: 374, startPoint y: 700, endPoint x: 360, endPoint y: 407, distance: 293.3
click at [360, 407] on quentale-workspace at bounding box center [784, 379] width 1568 height 759
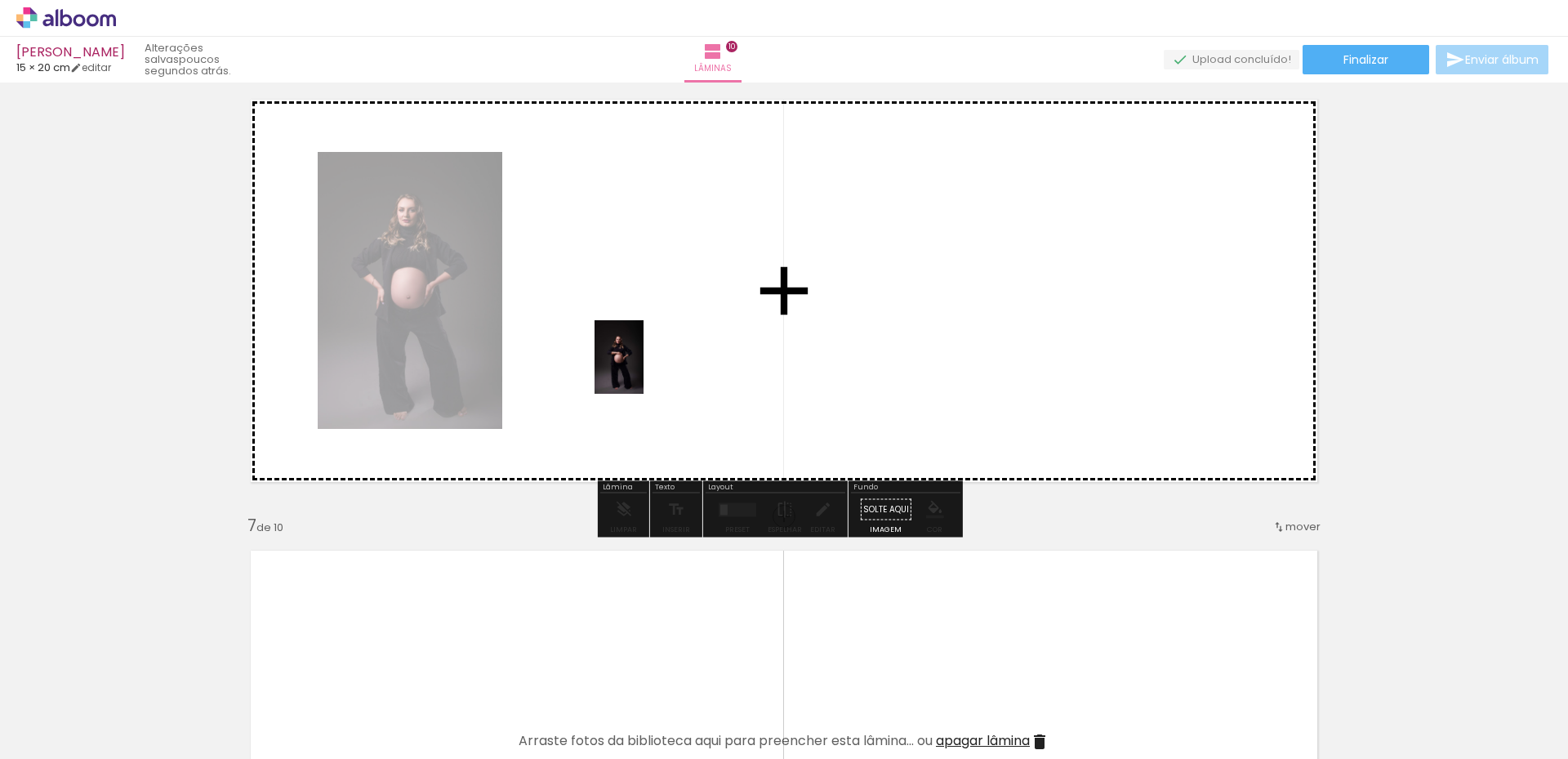
drag, startPoint x: 671, startPoint y: 729, endPoint x: 643, endPoint y: 369, distance: 361.1
click at [643, 369] on quentale-workspace at bounding box center [784, 379] width 1568 height 759
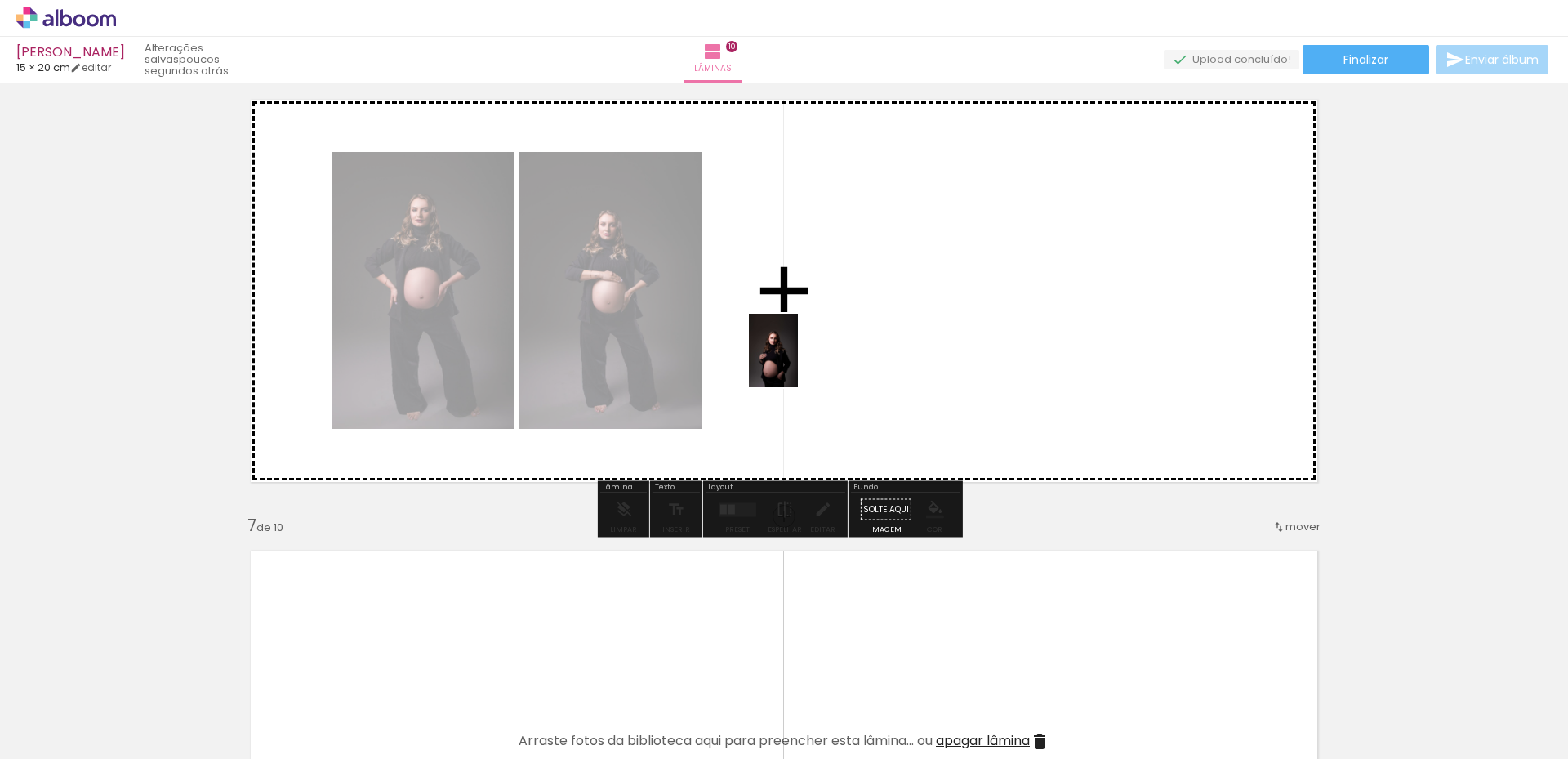
drag, startPoint x: 749, startPoint y: 715, endPoint x: 794, endPoint y: 309, distance: 408.5
click at [794, 309] on quentale-workspace at bounding box center [784, 379] width 1568 height 759
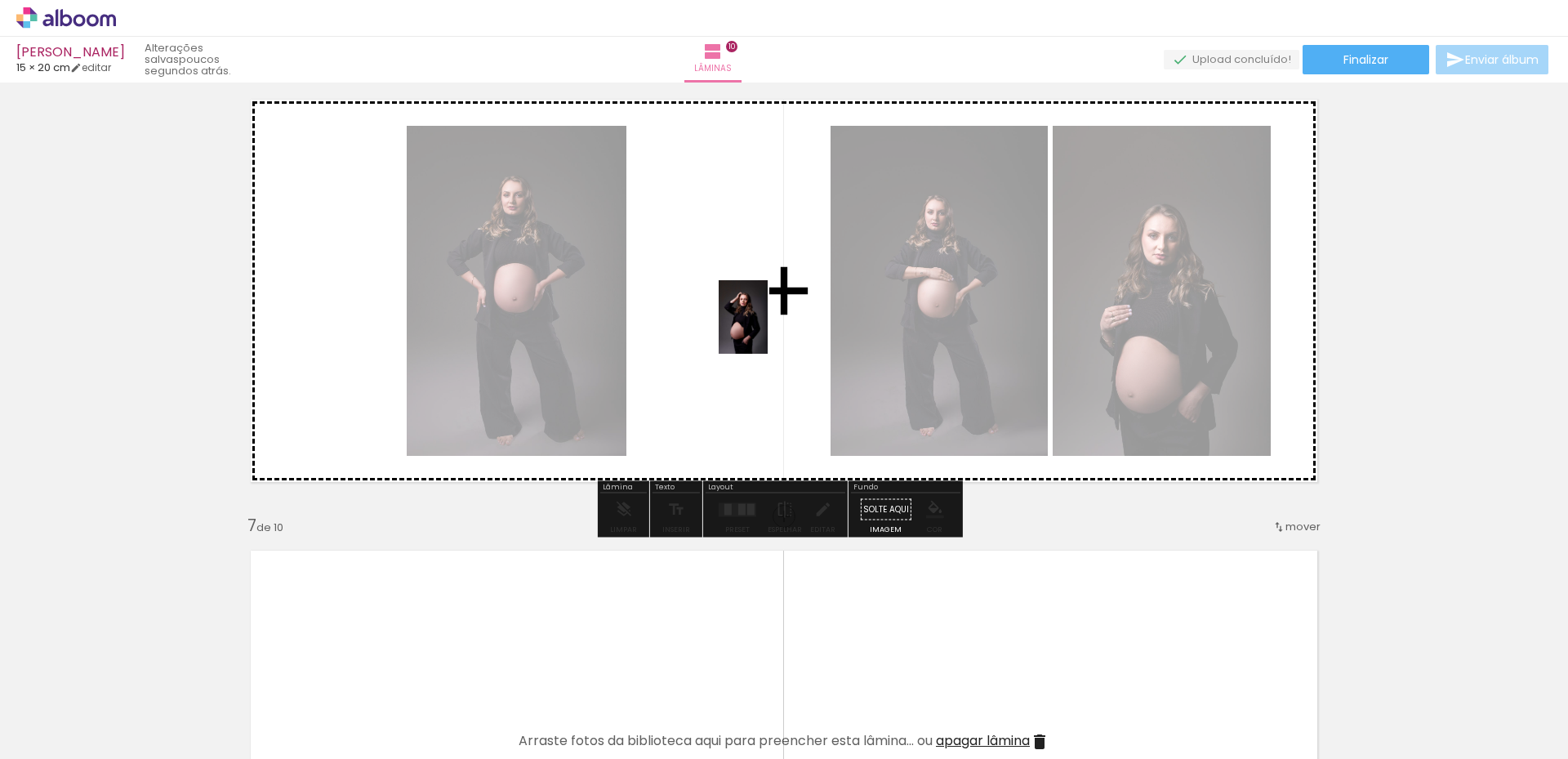
drag, startPoint x: 844, startPoint y: 715, endPoint x: 767, endPoint y: 329, distance: 393.6
click at [767, 329] on quentale-workspace at bounding box center [784, 379] width 1568 height 759
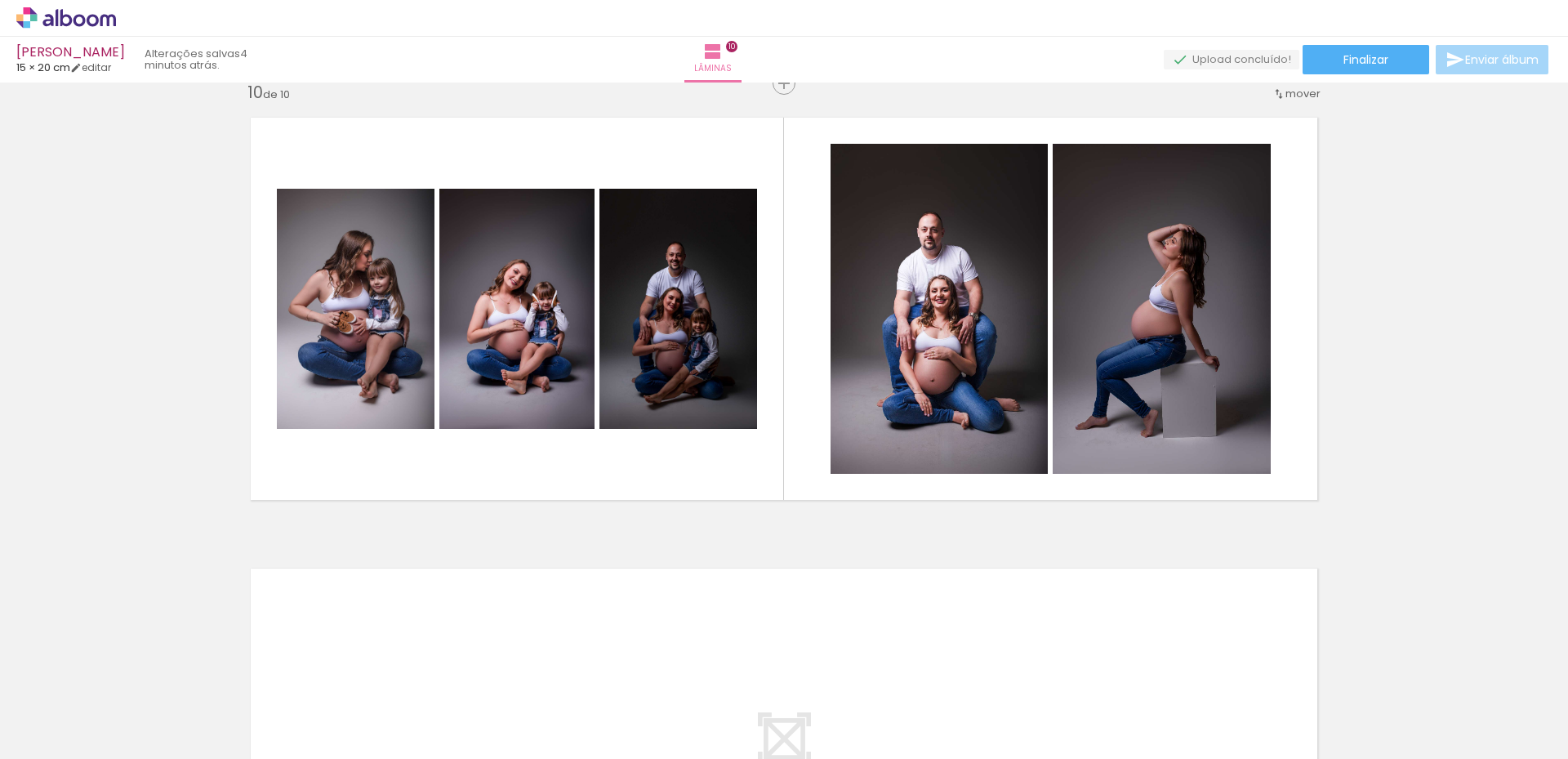
scroll to position [245, 0]
